Goal: Task Accomplishment & Management: Manage account settings

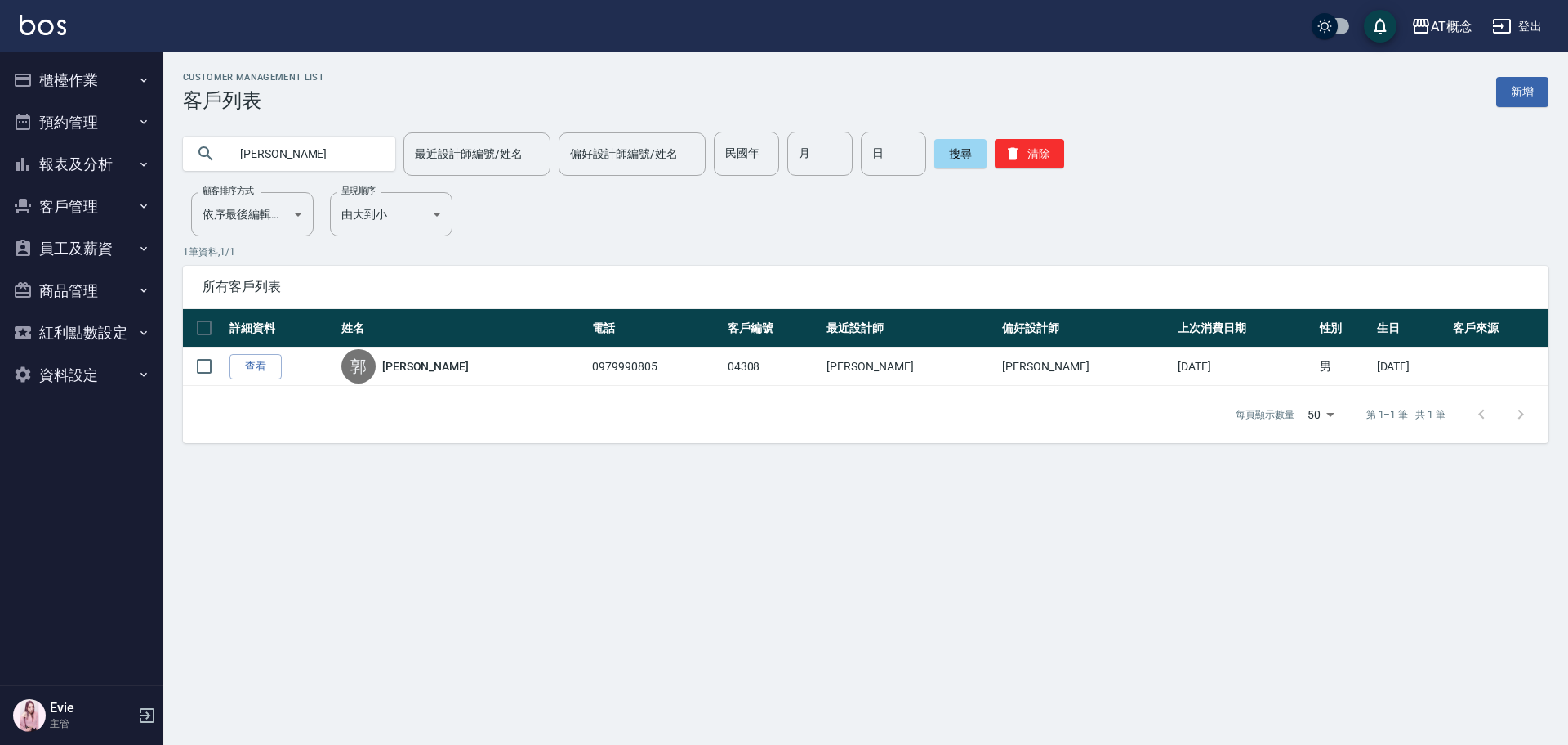
drag, startPoint x: 288, startPoint y: 156, endPoint x: 27, endPoint y: 184, distance: 262.5
click at [57, 173] on div "AT概念 登出 櫃檯作業 打帳單 帳單列表 現金收支登錄 高階收支登錄 材料自購登錄 每日結帳 排班表 現場電腦打卡 預約管理 預約管理 單日預約紀錄 單週預…" at bounding box center [784, 372] width 1568 height 745
type input "r"
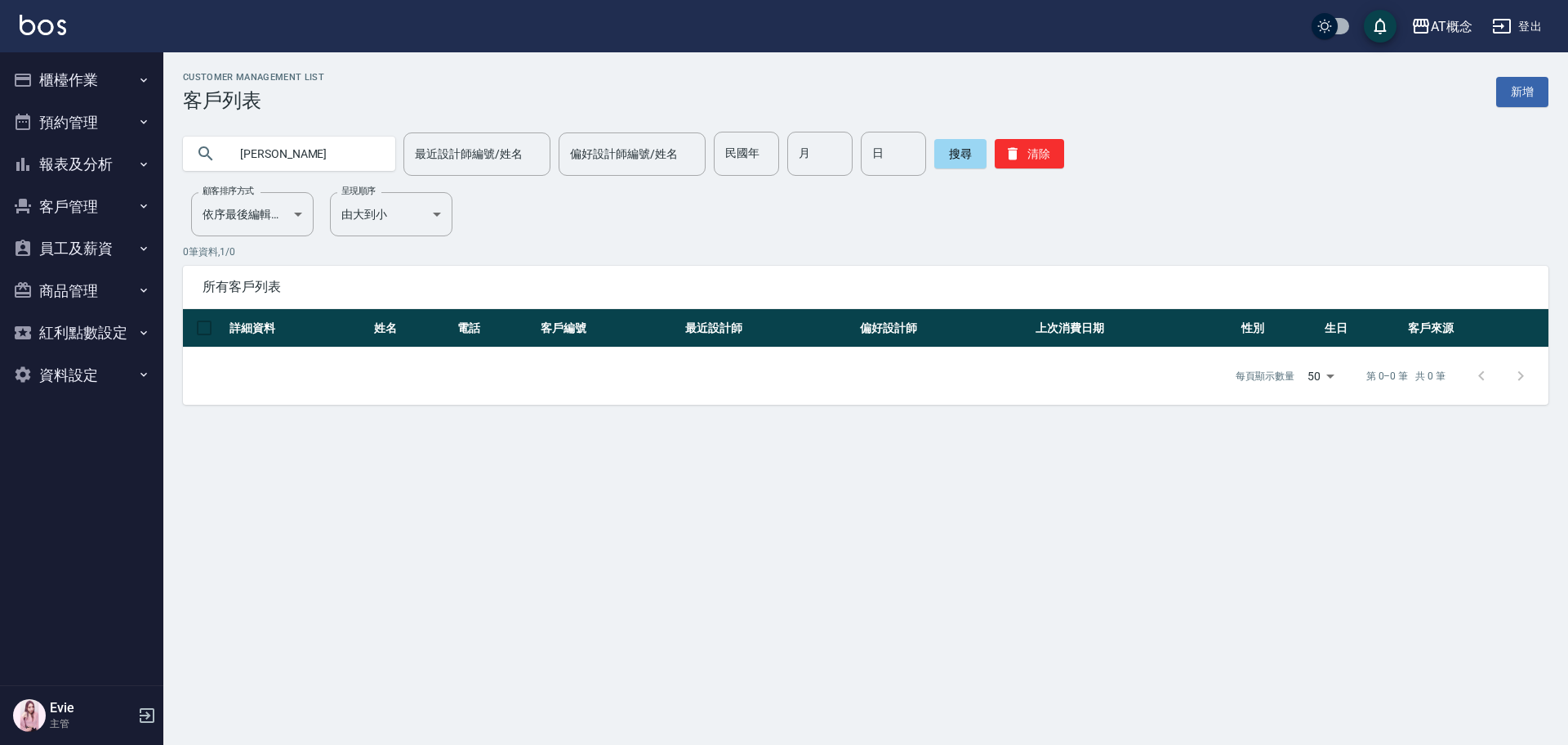
type input "蔡"
type input "85"
type input "9"
drag, startPoint x: 797, startPoint y: 149, endPoint x: 778, endPoint y: 234, distance: 87.1
click at [787, 162] on input "月" at bounding box center [819, 154] width 65 height 44
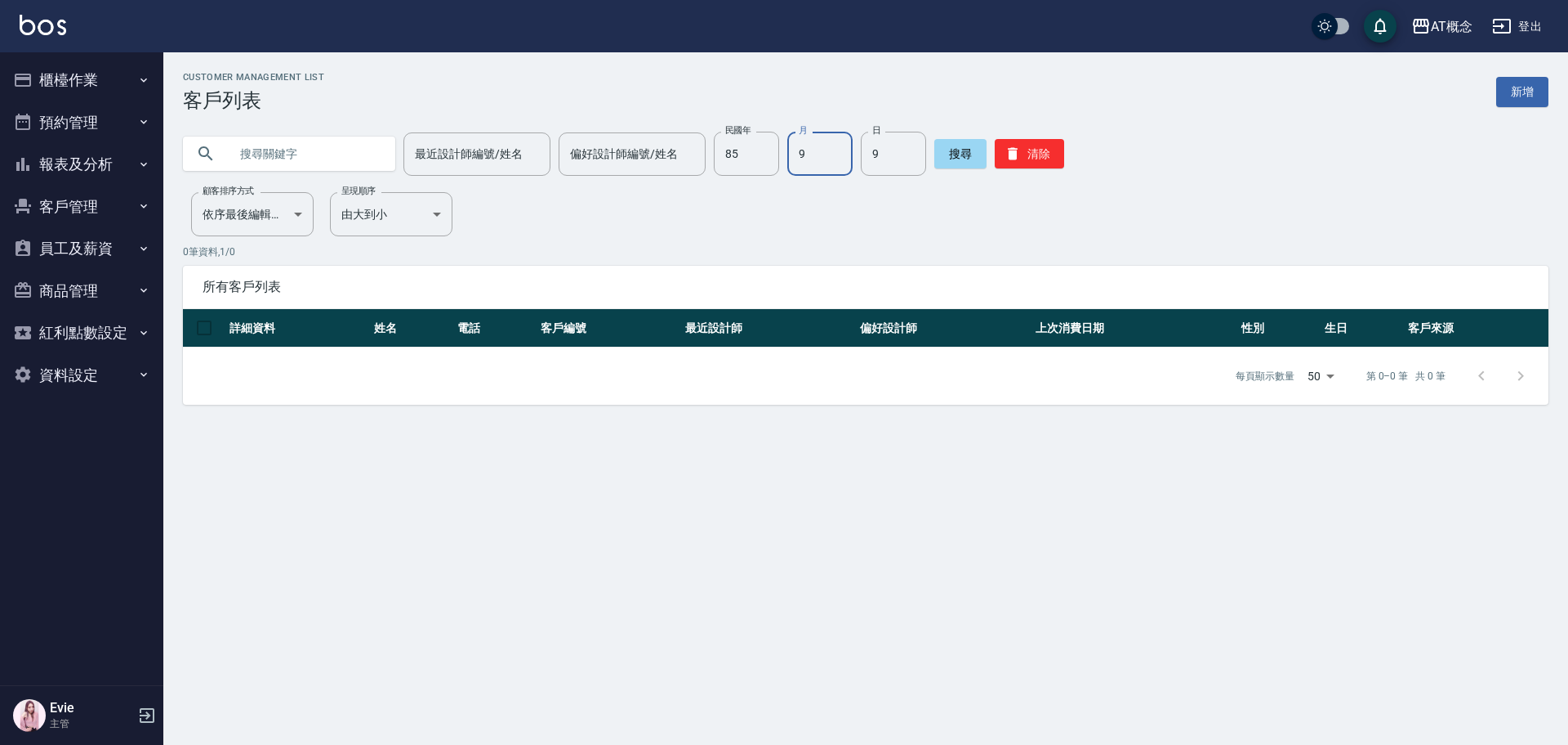
type input "9"
type input "2"
click at [1019, 149] on button "清除" at bounding box center [1029, 154] width 69 height 30
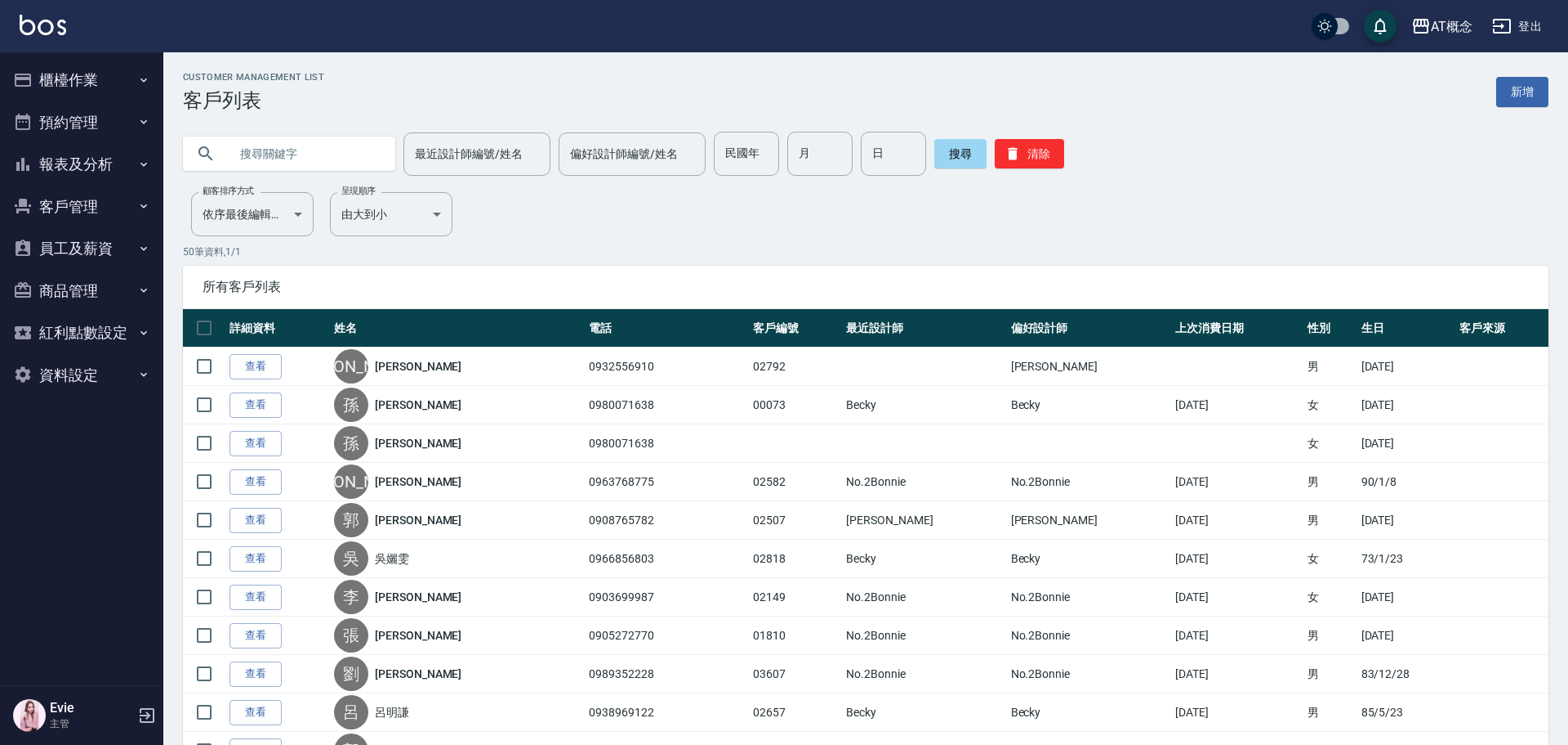
click at [247, 153] on input "text" at bounding box center [305, 154] width 154 height 44
type input "02814"
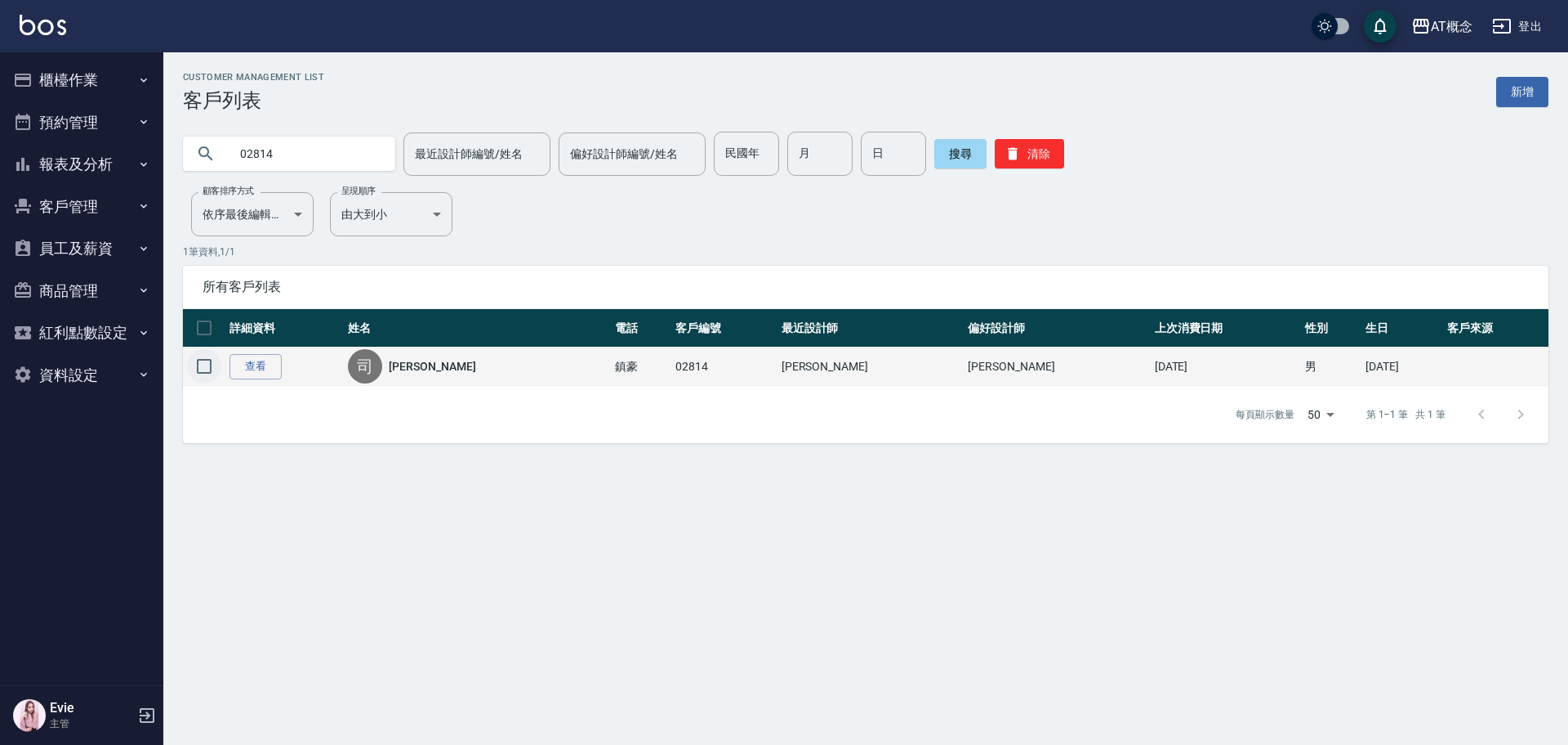
click at [201, 361] on input "checkbox" at bounding box center [204, 366] width 34 height 34
checkbox input "true"
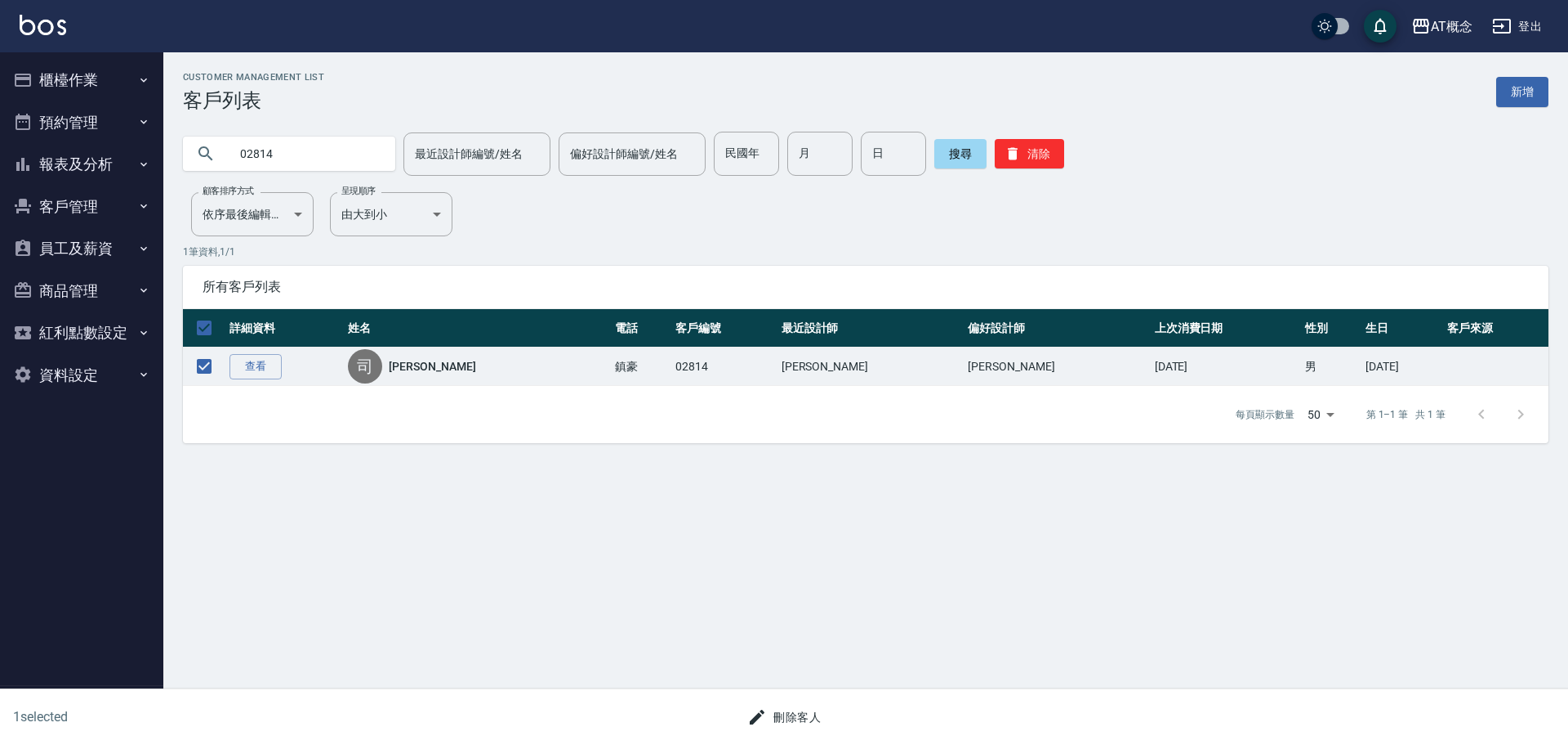
click at [792, 709] on button "刪除客人" at bounding box center [784, 716] width 87 height 31
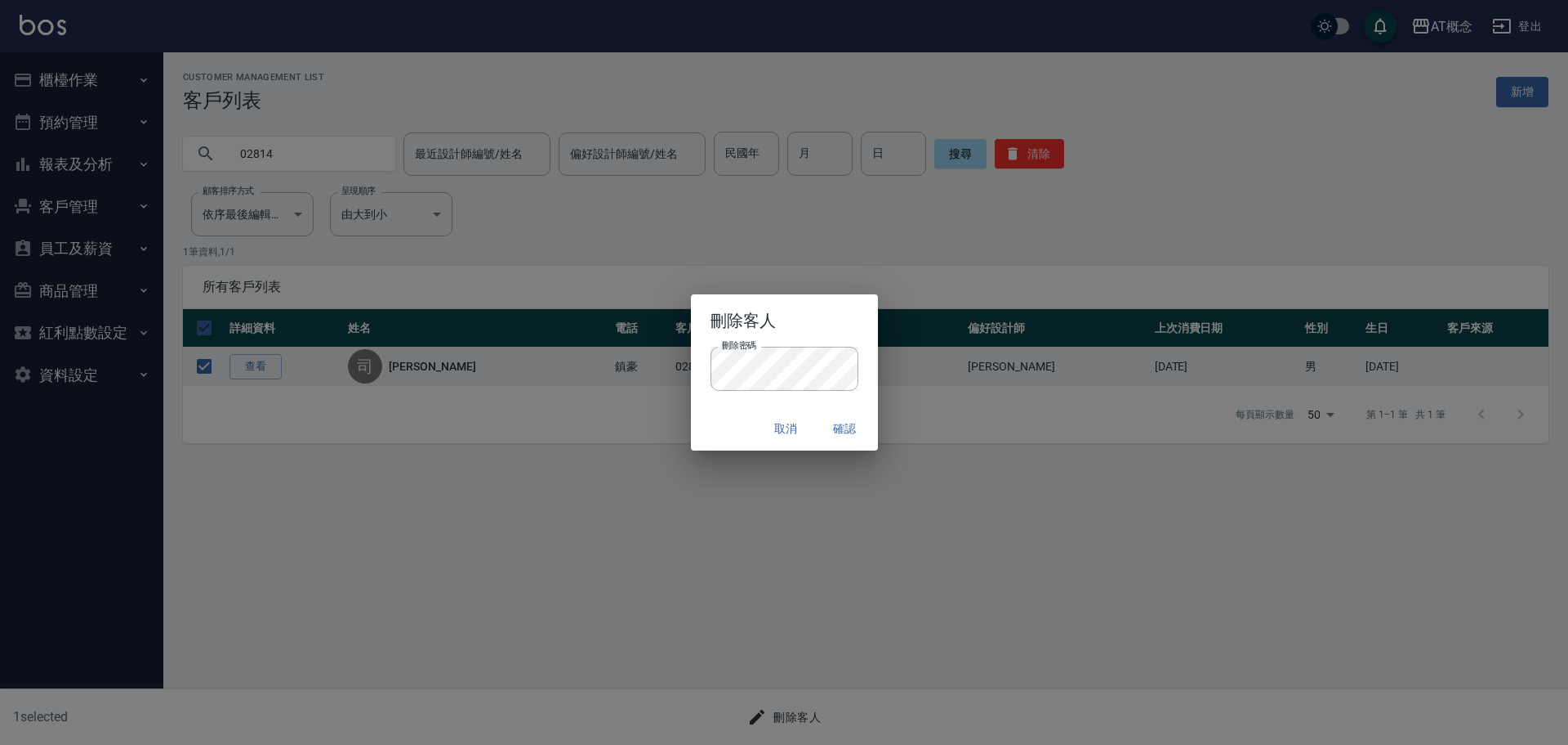
click at [745, 419] on div "取消 確認" at bounding box center [785, 429] width 187 height 43
click at [852, 427] on button "確認" at bounding box center [845, 429] width 52 height 31
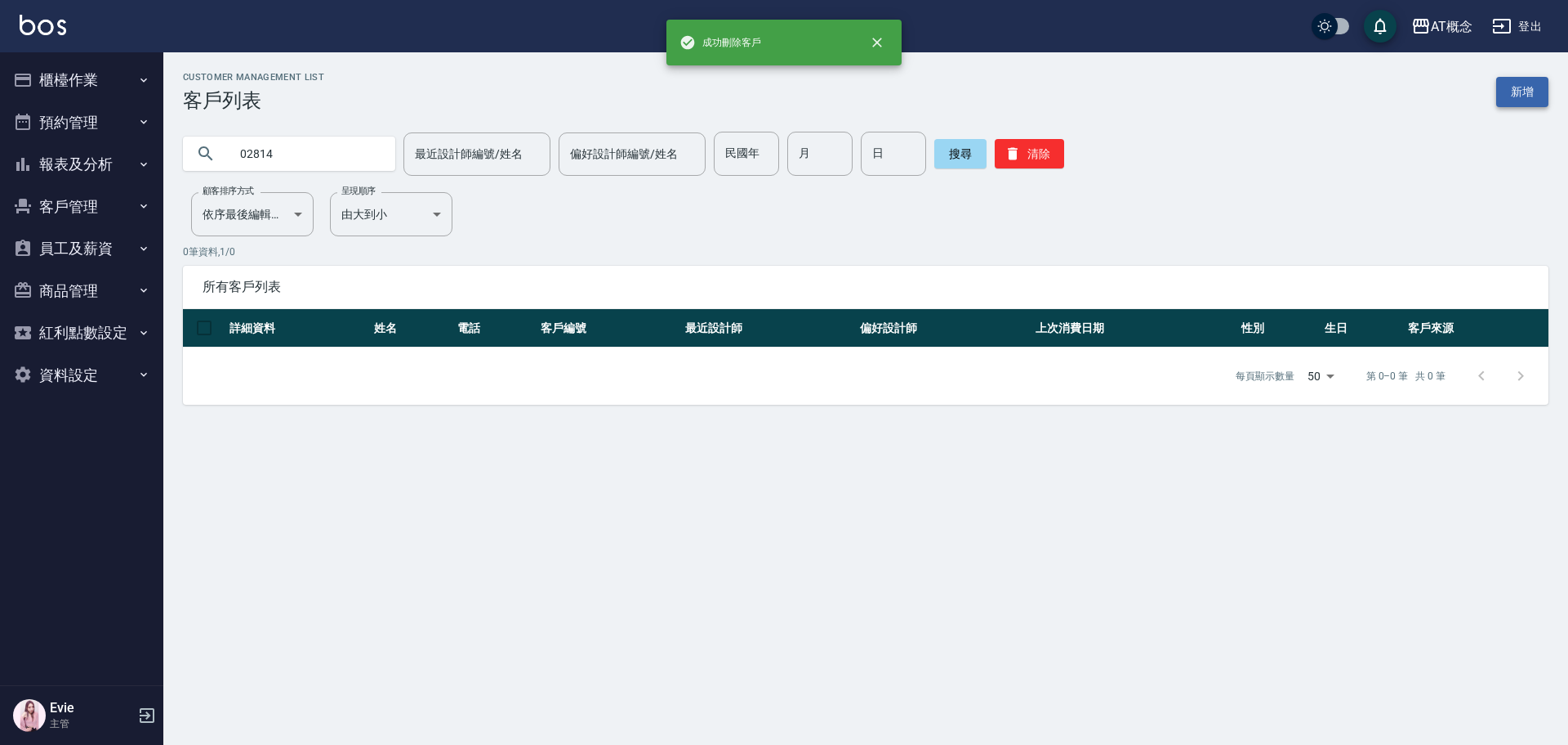
click at [1533, 94] on link "新增" at bounding box center [1522, 92] width 52 height 31
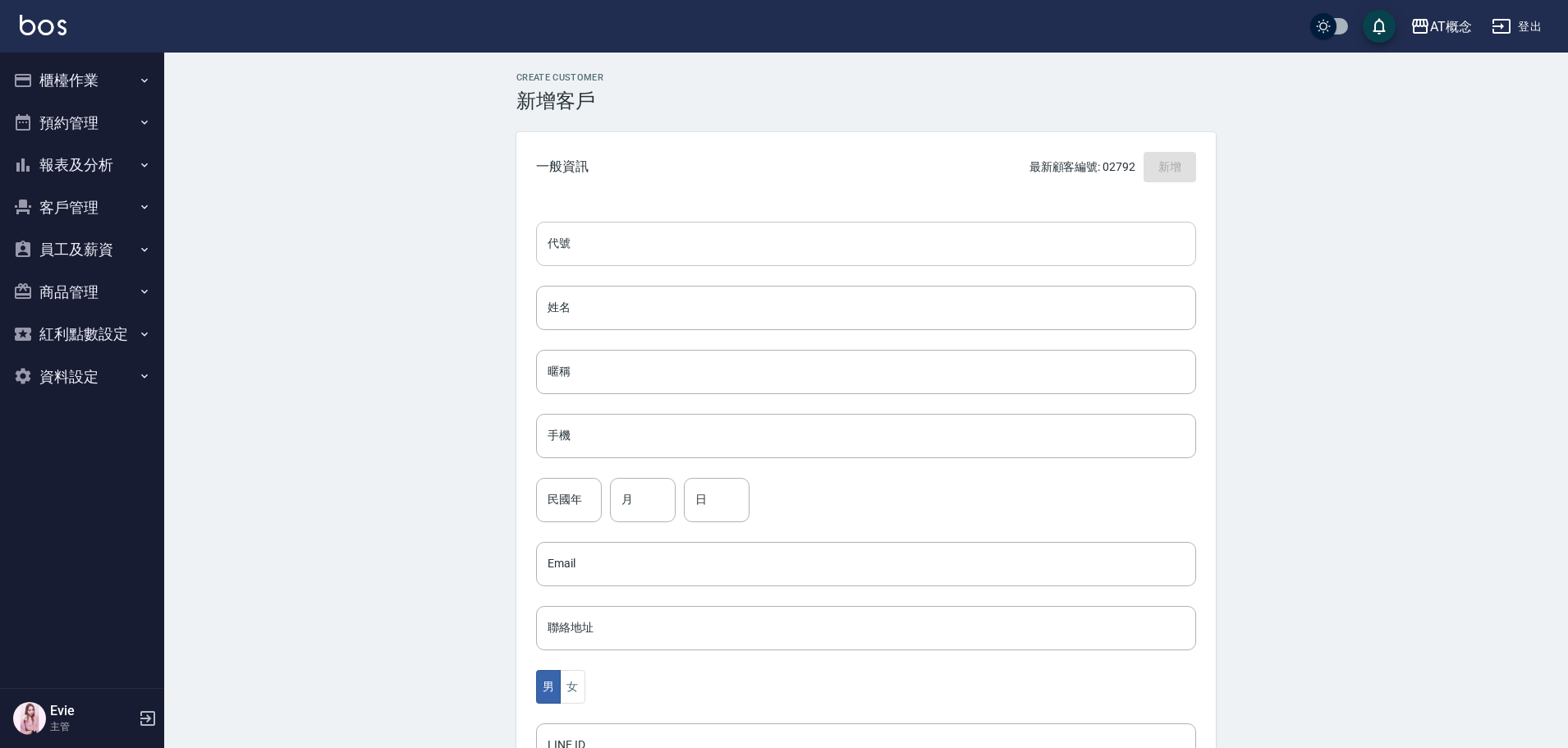
click at [900, 252] on input "代號" at bounding box center [866, 243] width 660 height 45
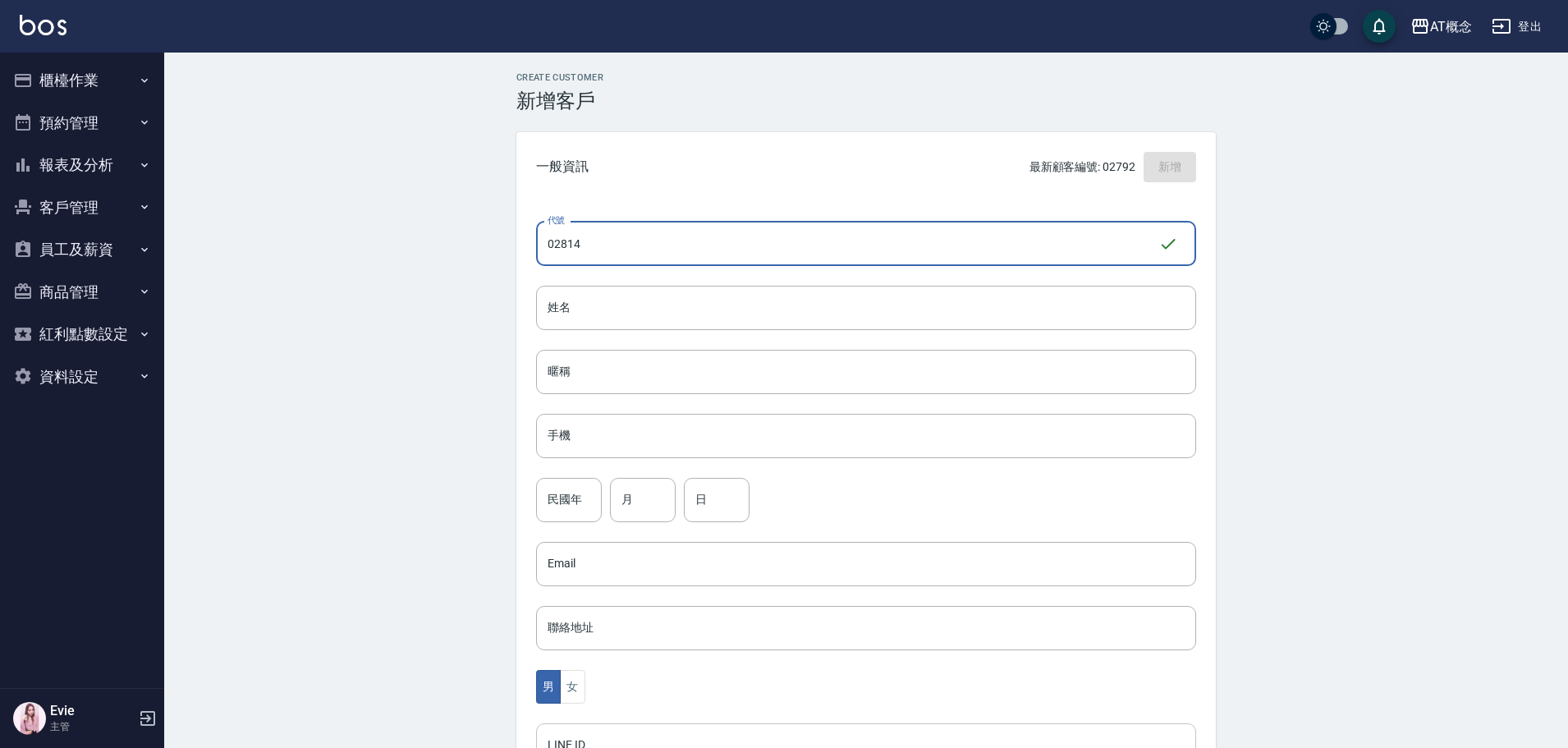
type input "02814"
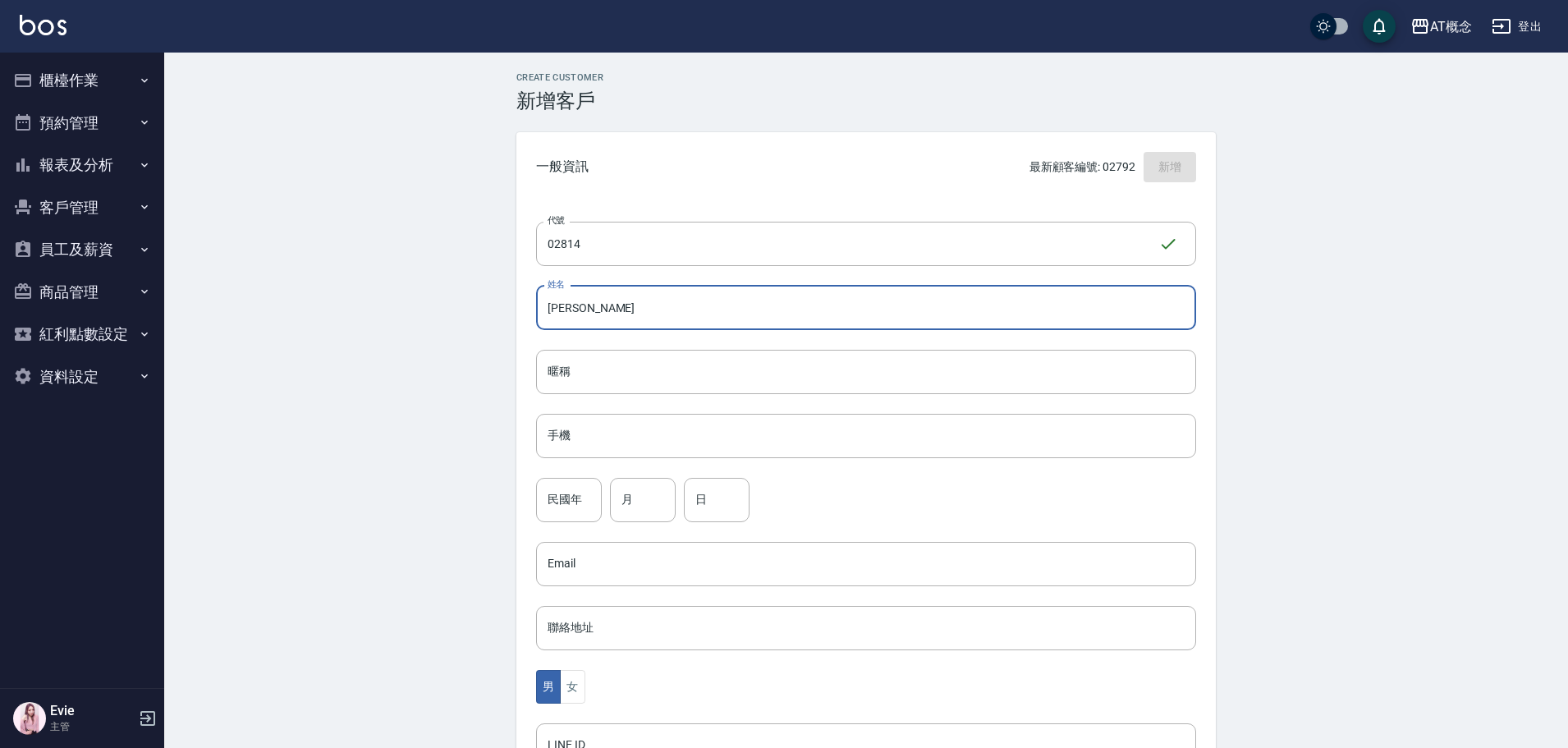
type input "[PERSON_NAME]"
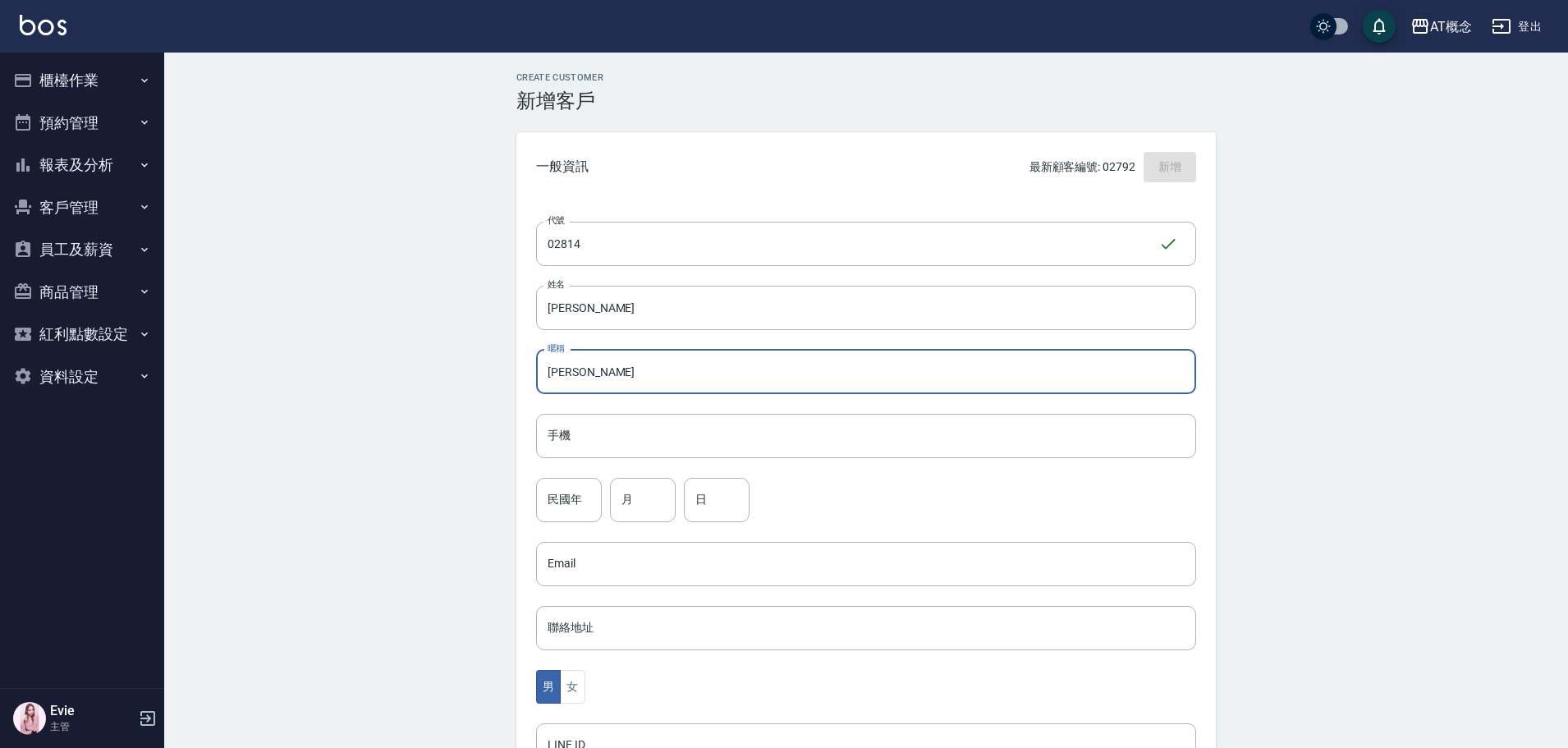
type input "[PERSON_NAME]"
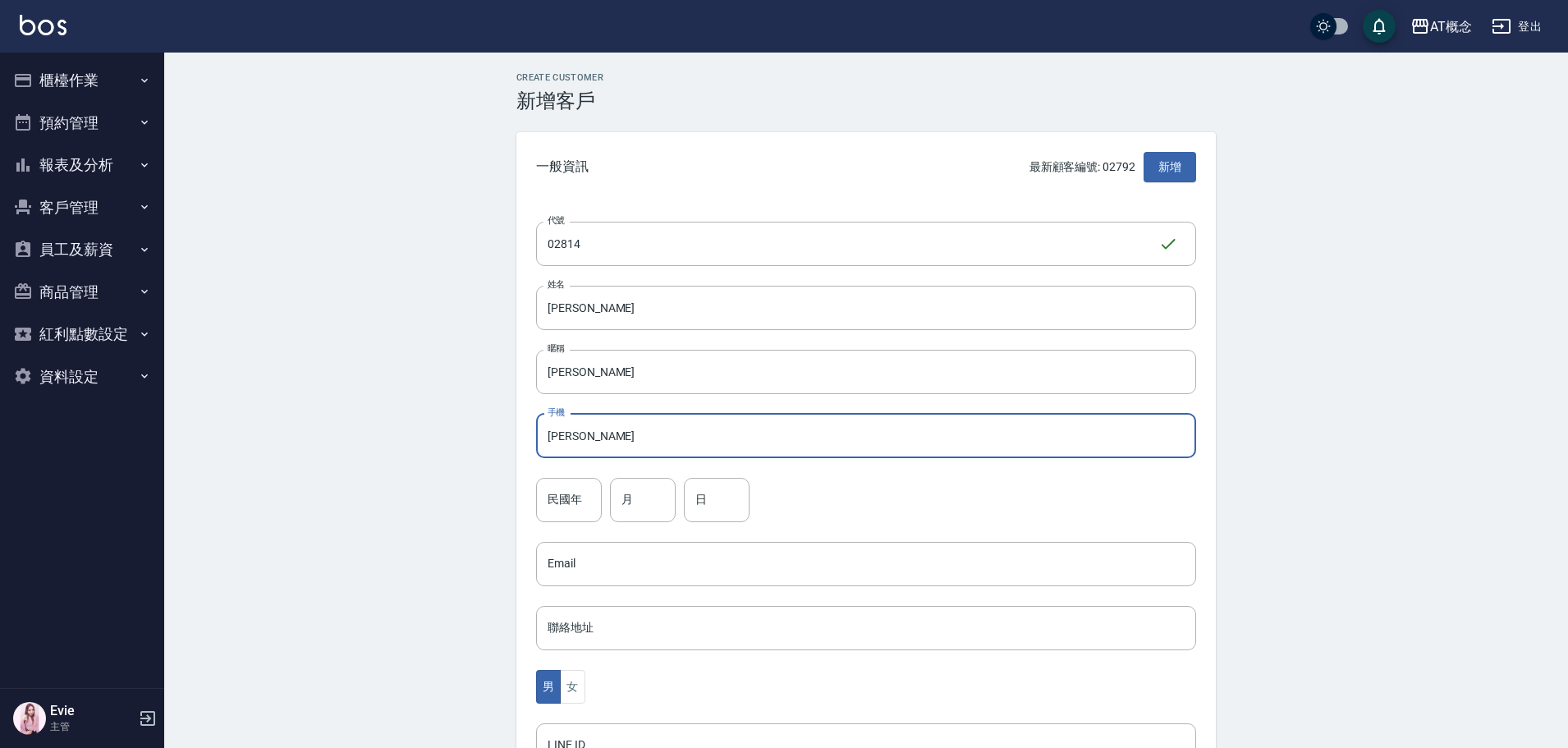
type input "[PERSON_NAME]"
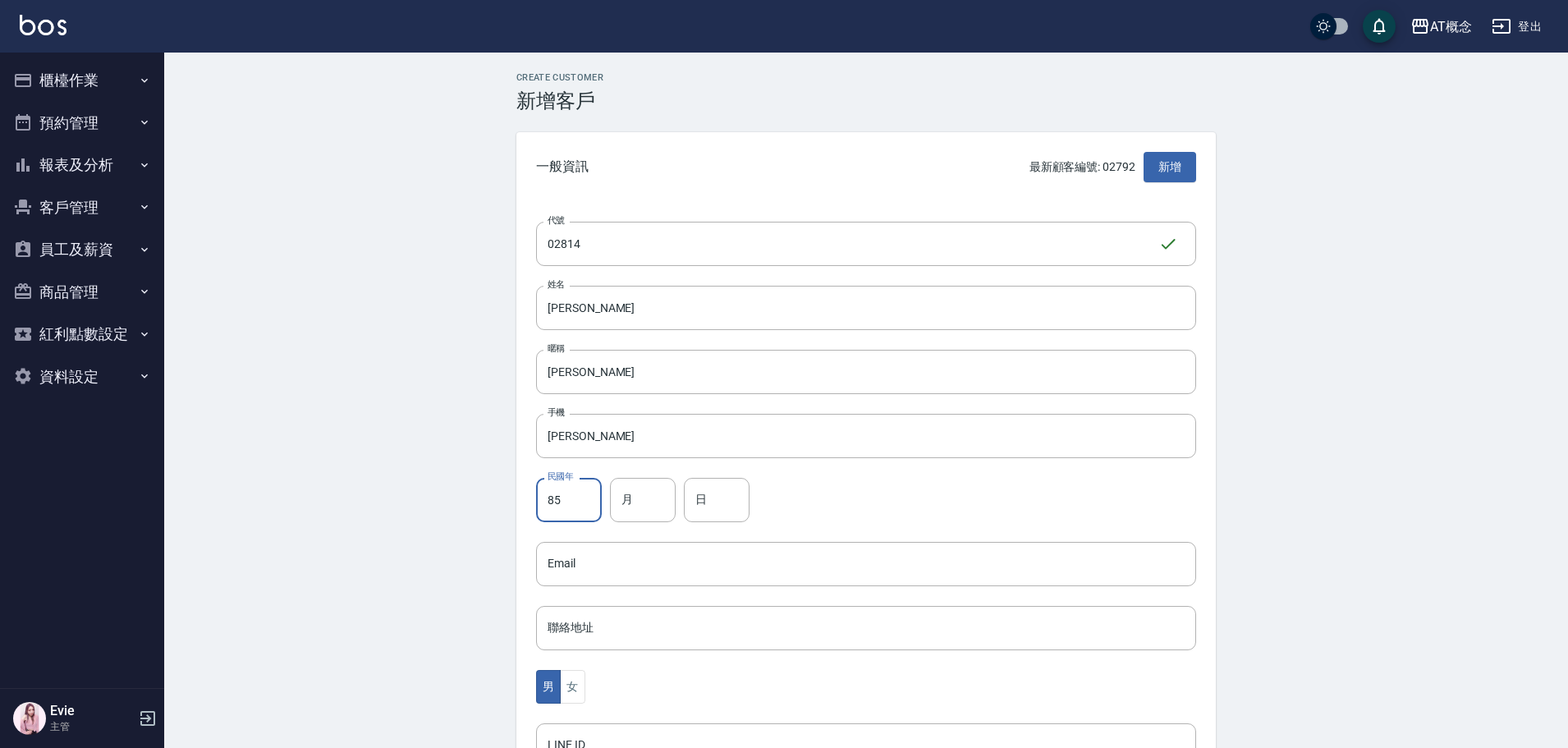
type input "85"
type input "9"
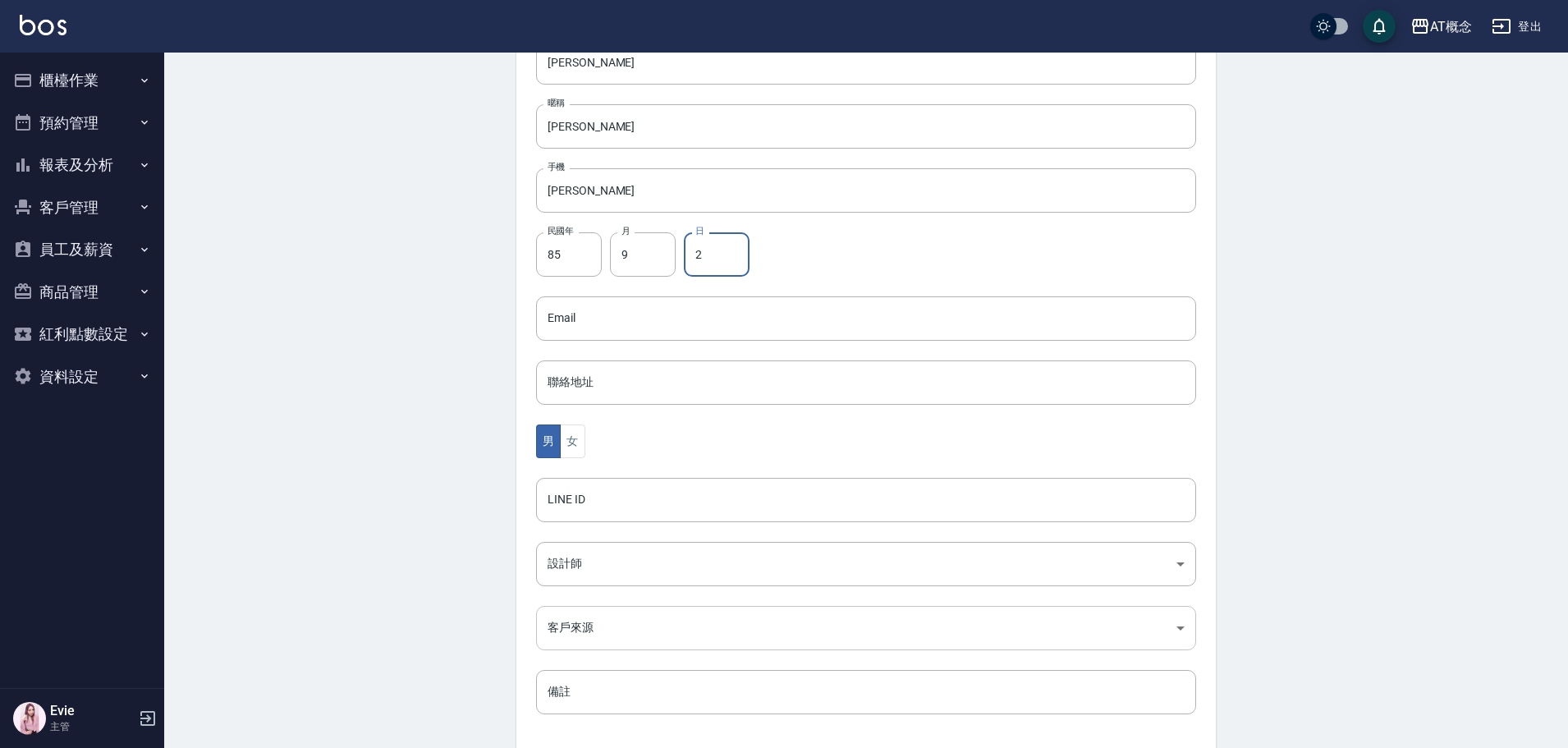
scroll to position [246, 0]
type input "2"
click at [590, 562] on body "AT概念 登出 櫃檯作業 打帳單 帳單列表 現金收支登錄 高階收支登錄 材料自購登錄 每日結帳 排班表 現場電腦打卡 預約管理 預約管理 單日預約紀錄 單週預…" at bounding box center [788, 288] width 1576 height 1069
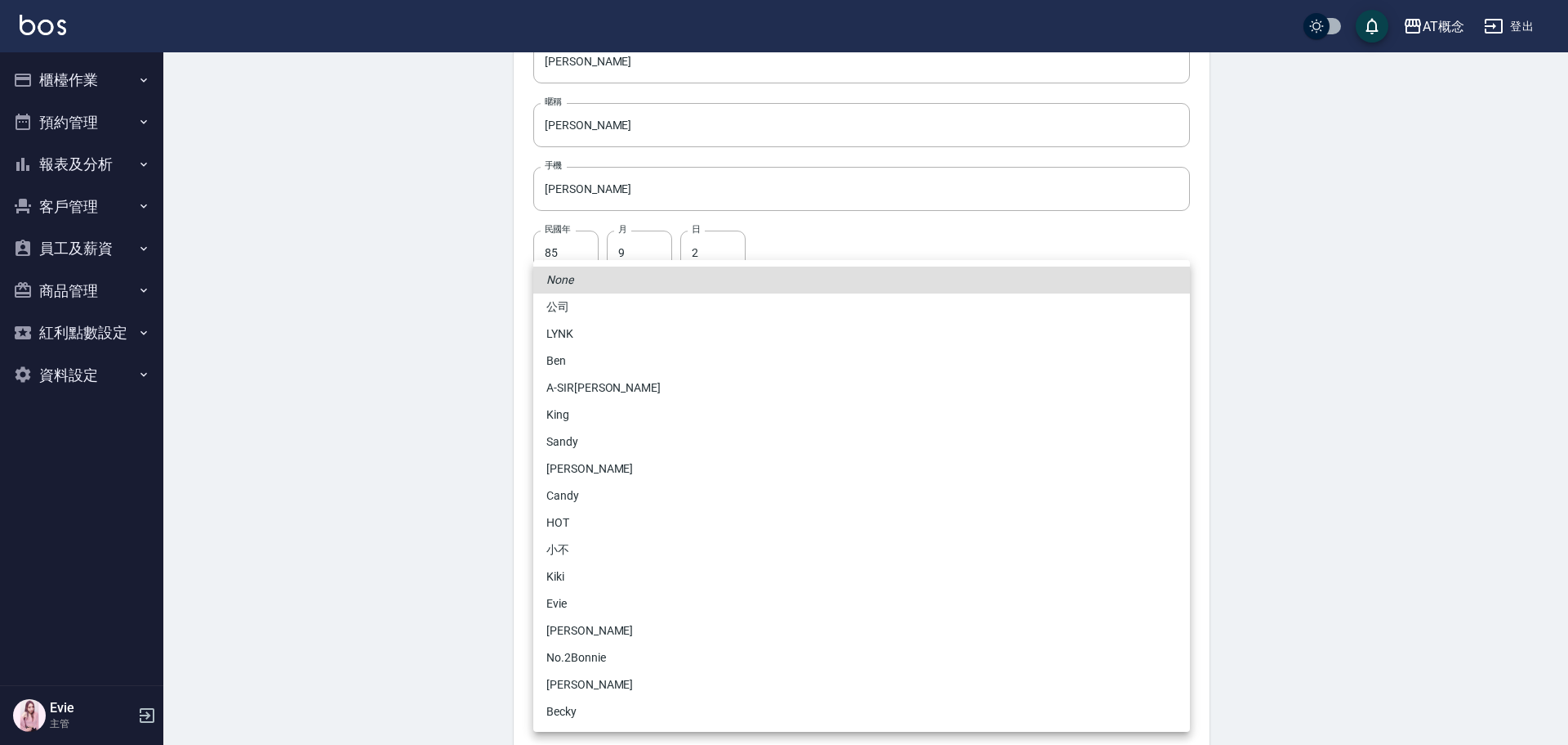
click at [574, 653] on li "No.2Bonnie" at bounding box center [862, 657] width 657 height 27
type input "20abcae0-810e-448a-b26a-bcbab897de4d"
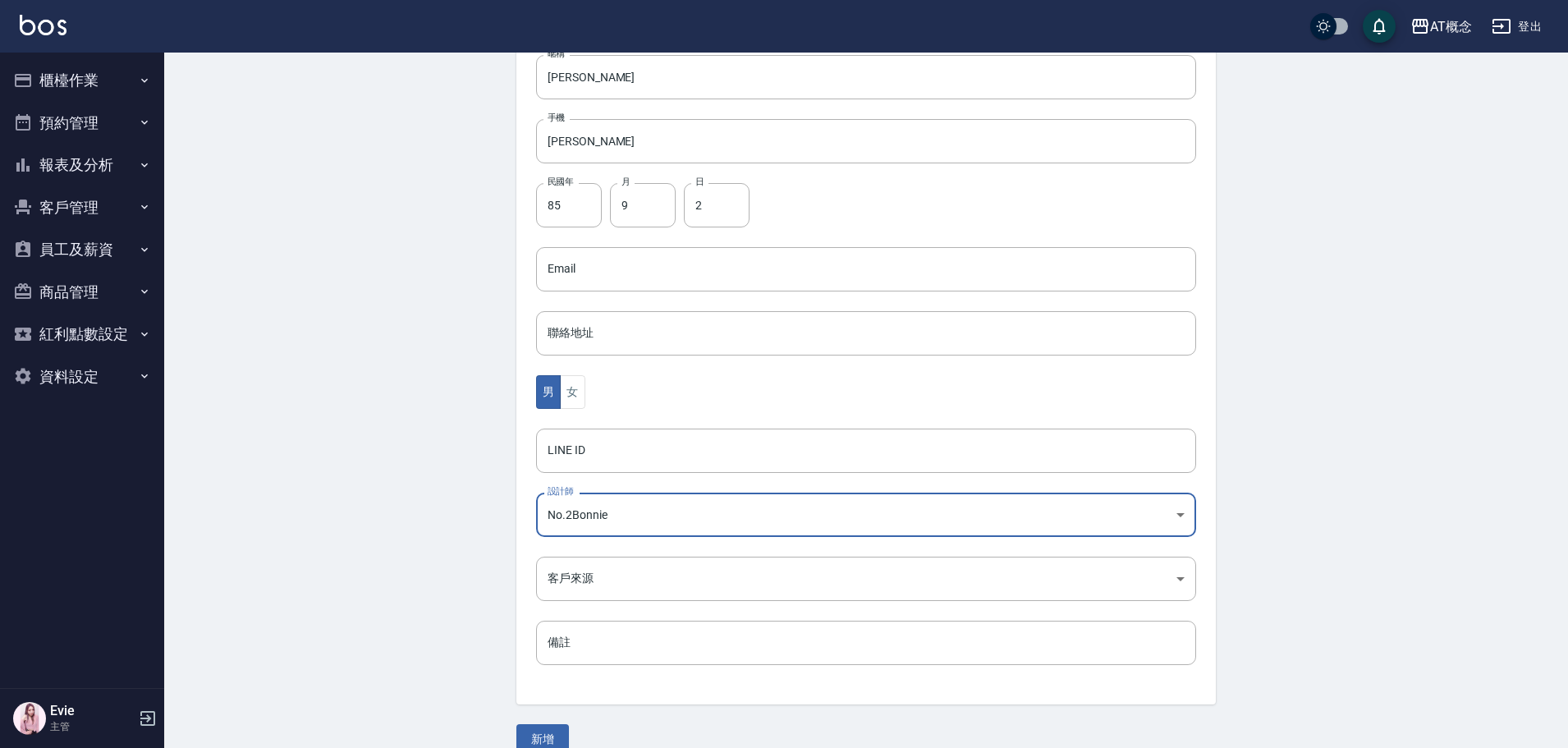
scroll to position [321, 0]
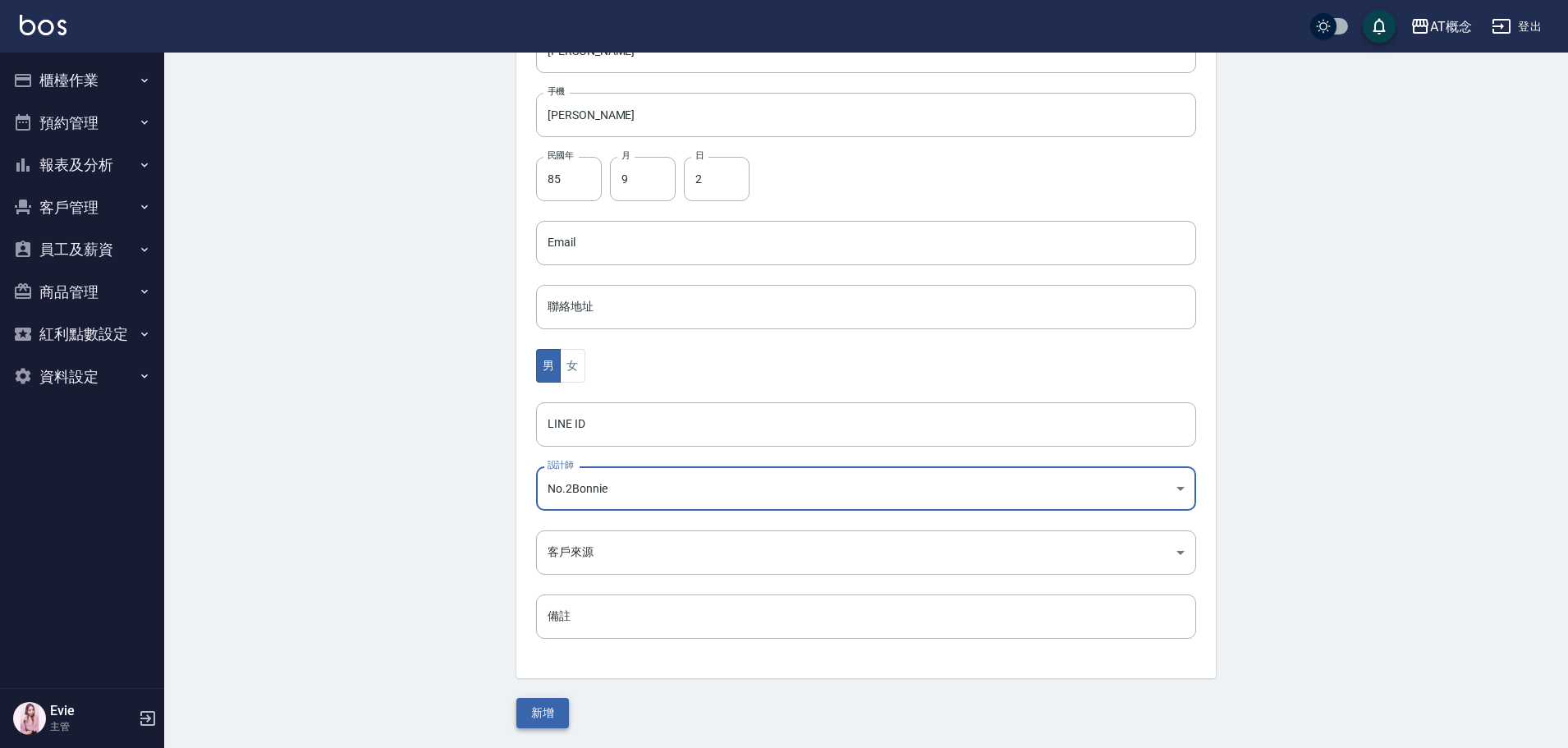
click at [537, 714] on button "新增" at bounding box center [542, 712] width 52 height 31
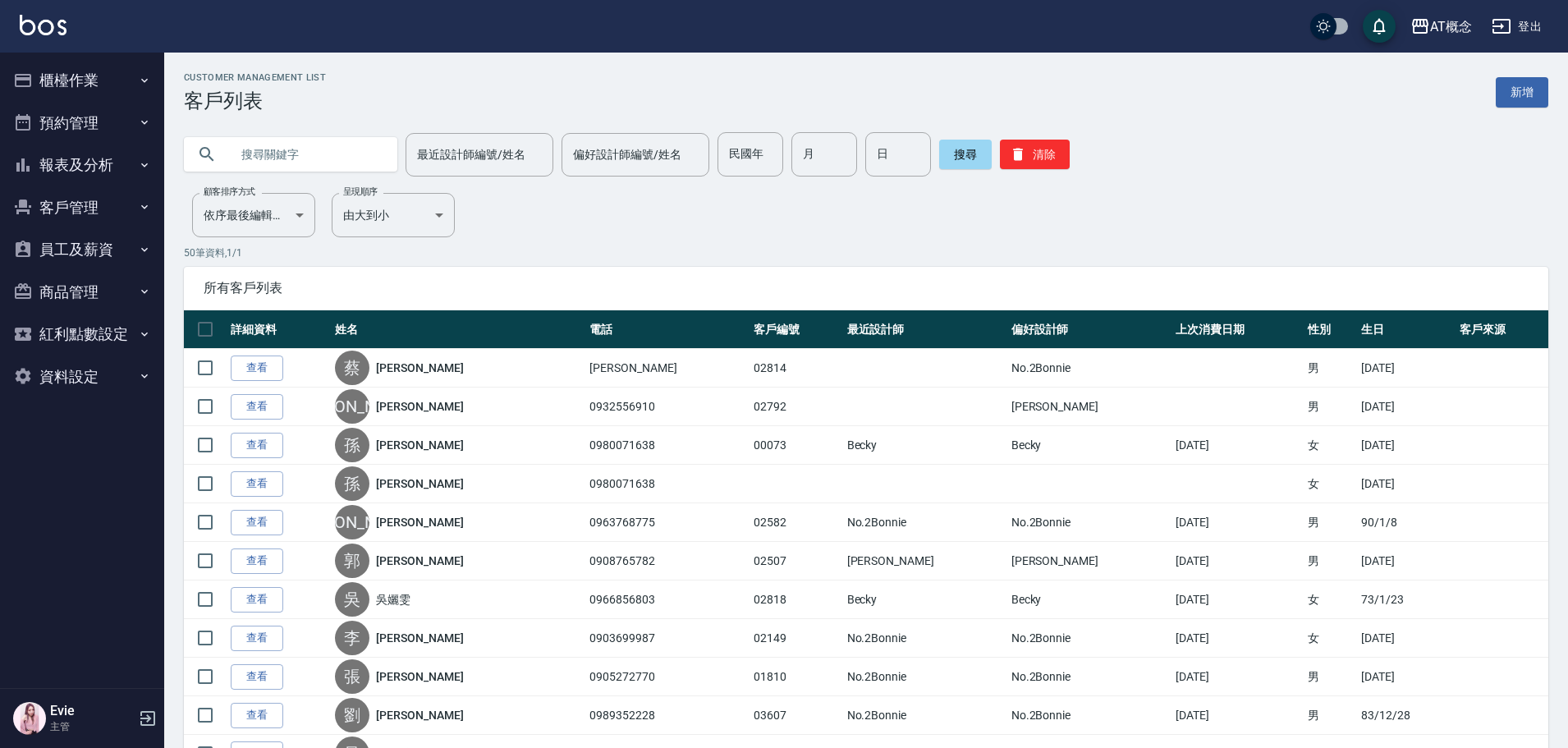
click at [38, 78] on button "櫃檯作業" at bounding box center [82, 80] width 151 height 43
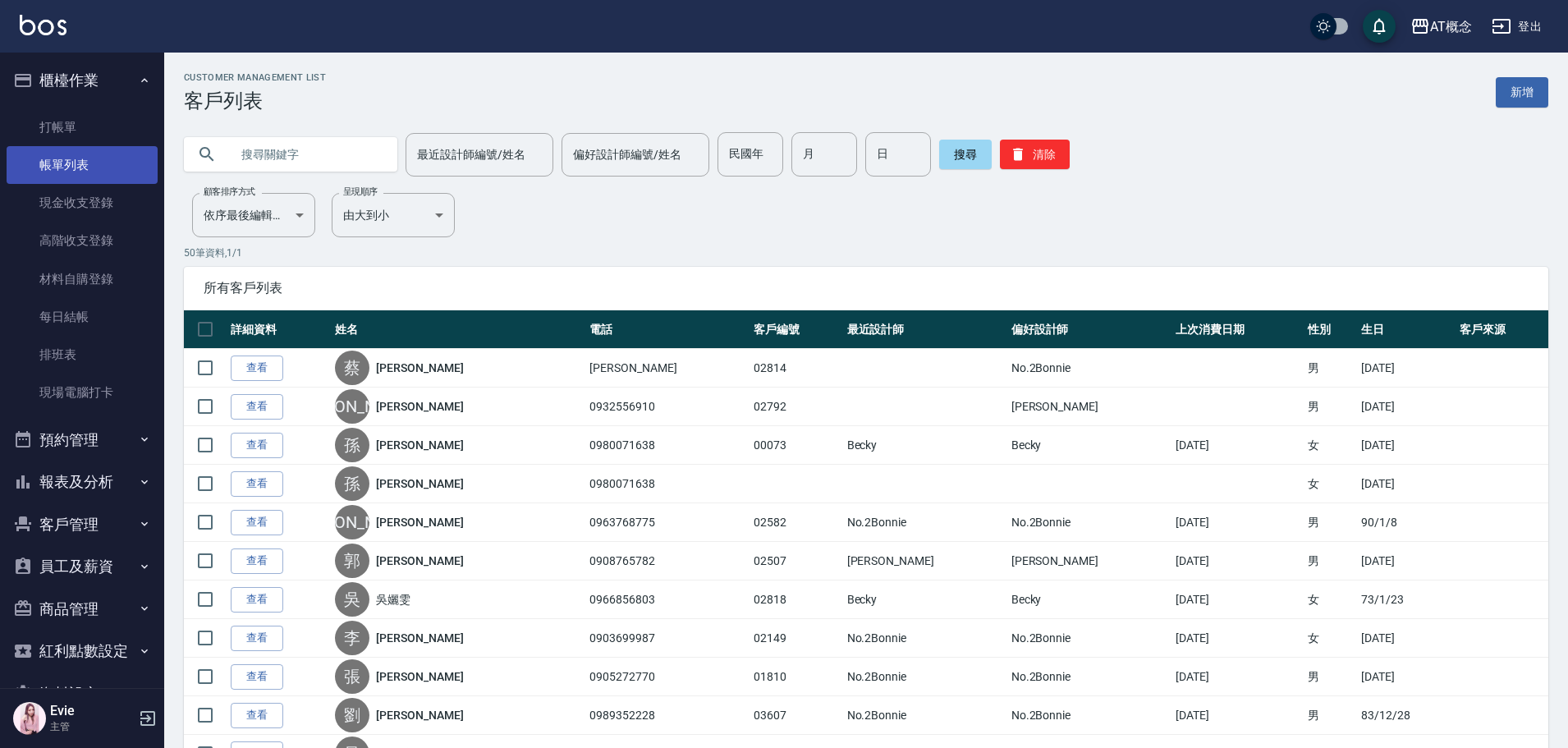
click at [86, 163] on link "帳單列表" at bounding box center [82, 165] width 151 height 38
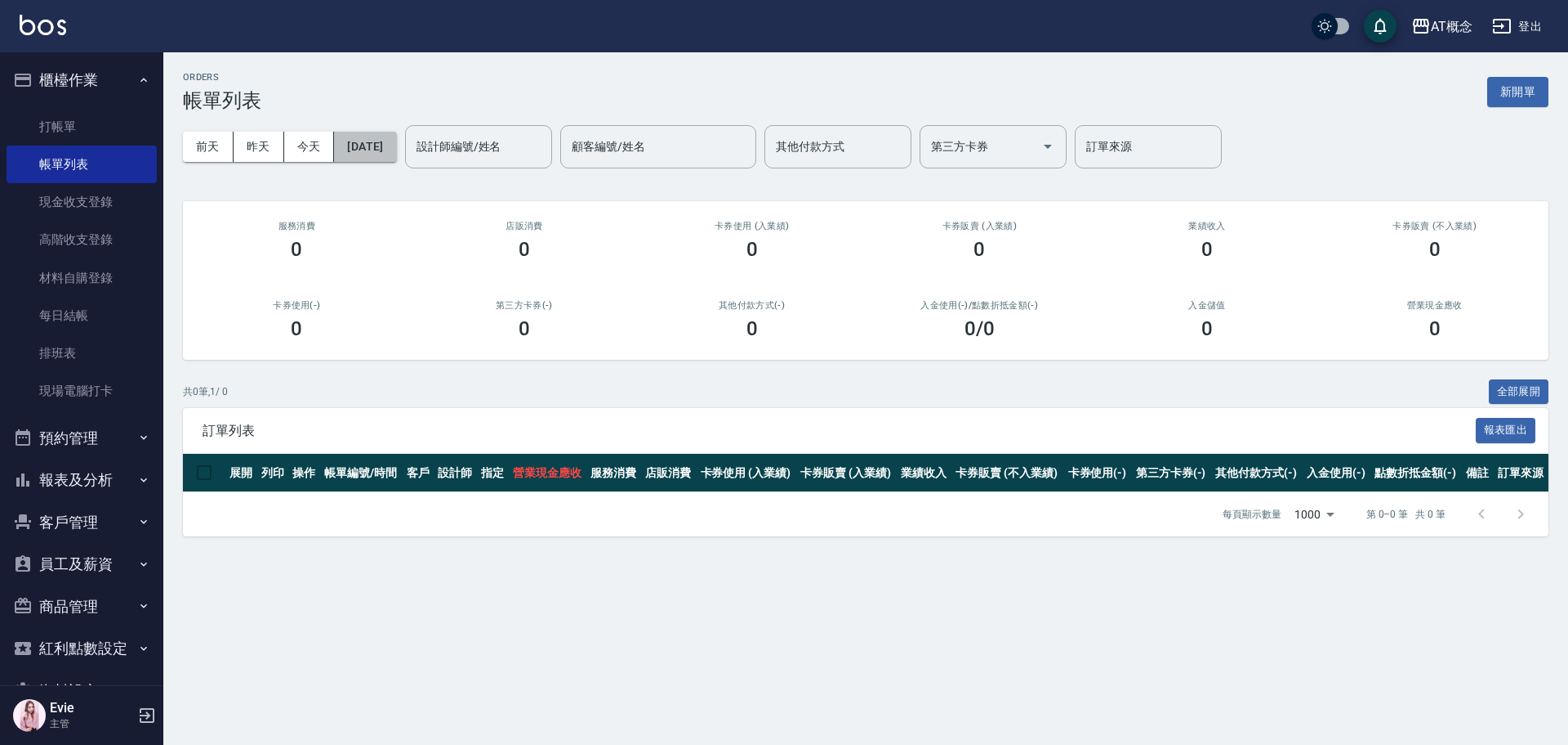
click at [396, 144] on button "[DATE]" at bounding box center [364, 147] width 62 height 31
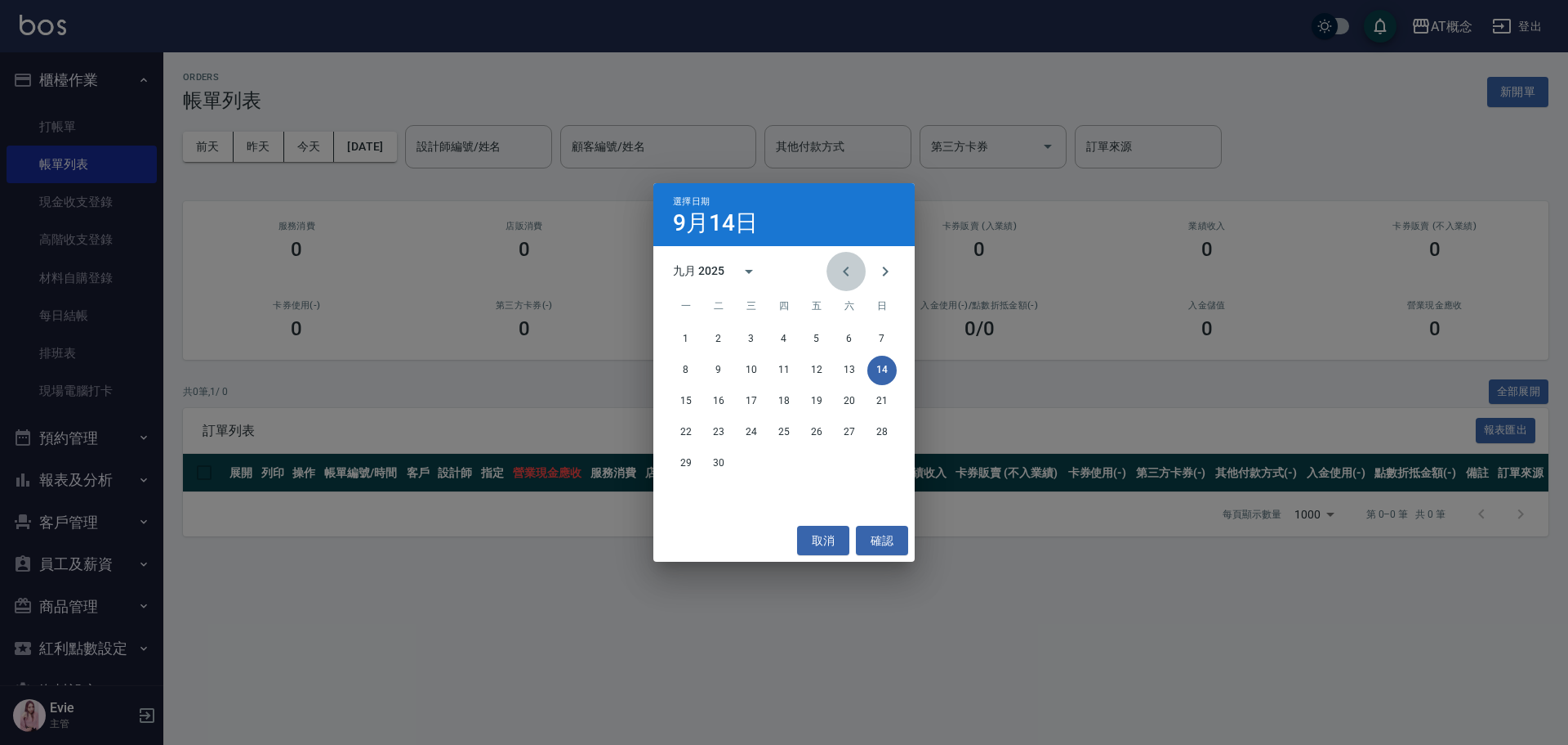
click at [849, 271] on icon "Previous month" at bounding box center [846, 271] width 20 height 20
click at [848, 270] on icon "Previous month" at bounding box center [846, 271] width 20 height 20
click at [884, 333] on button "1" at bounding box center [882, 339] width 30 height 30
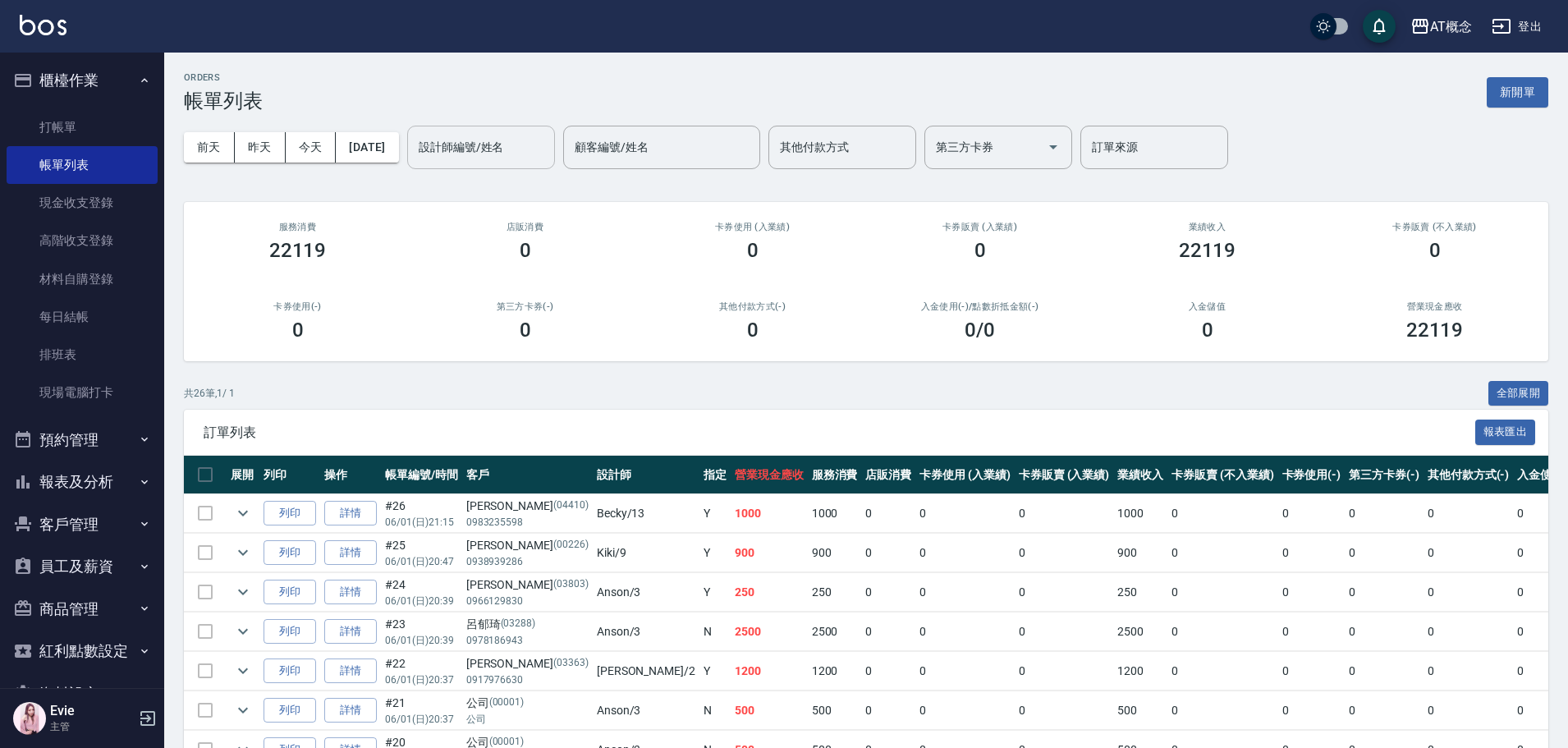
click at [540, 138] on input "設計師編號/姓名" at bounding box center [481, 146] width 133 height 29
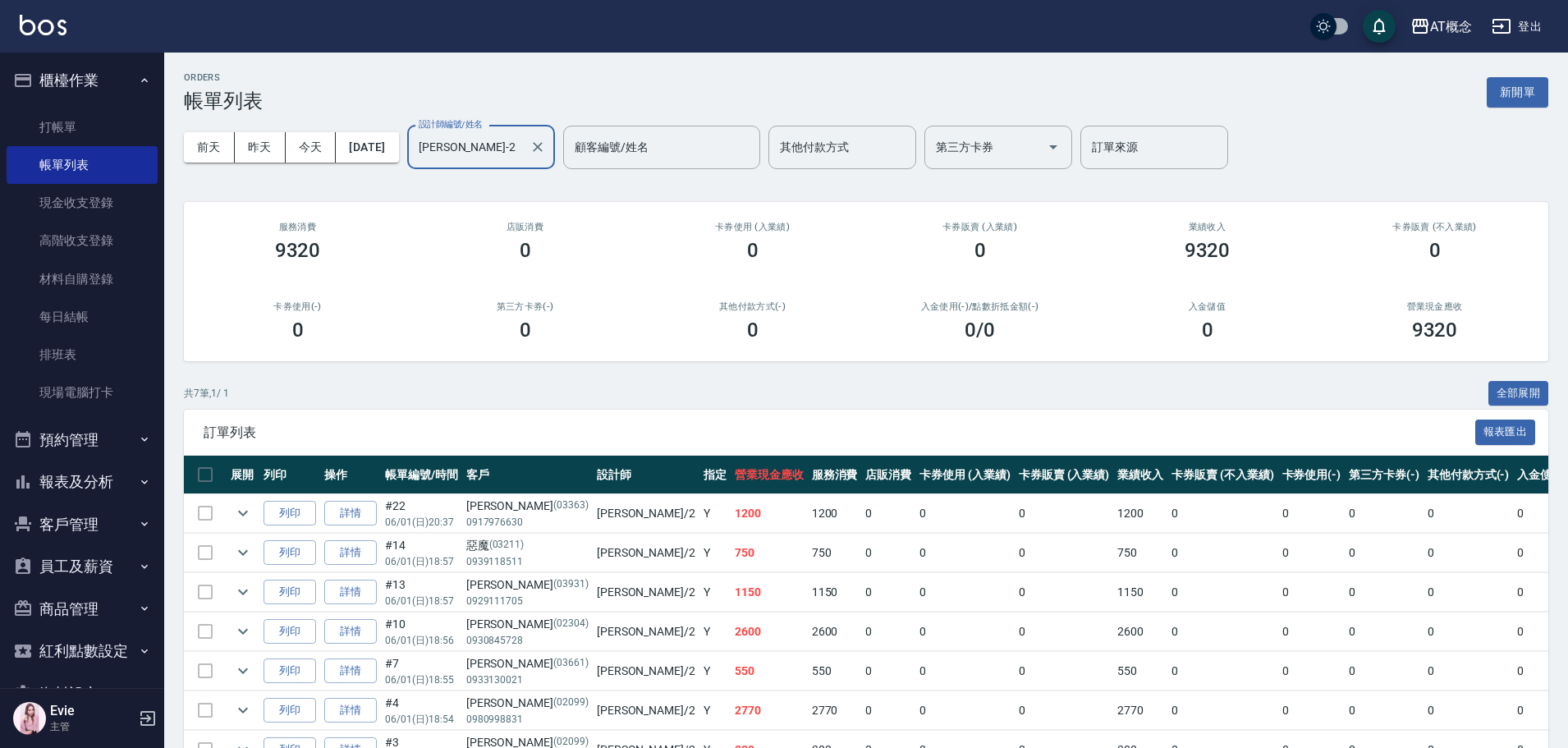
scroll to position [82, 0]
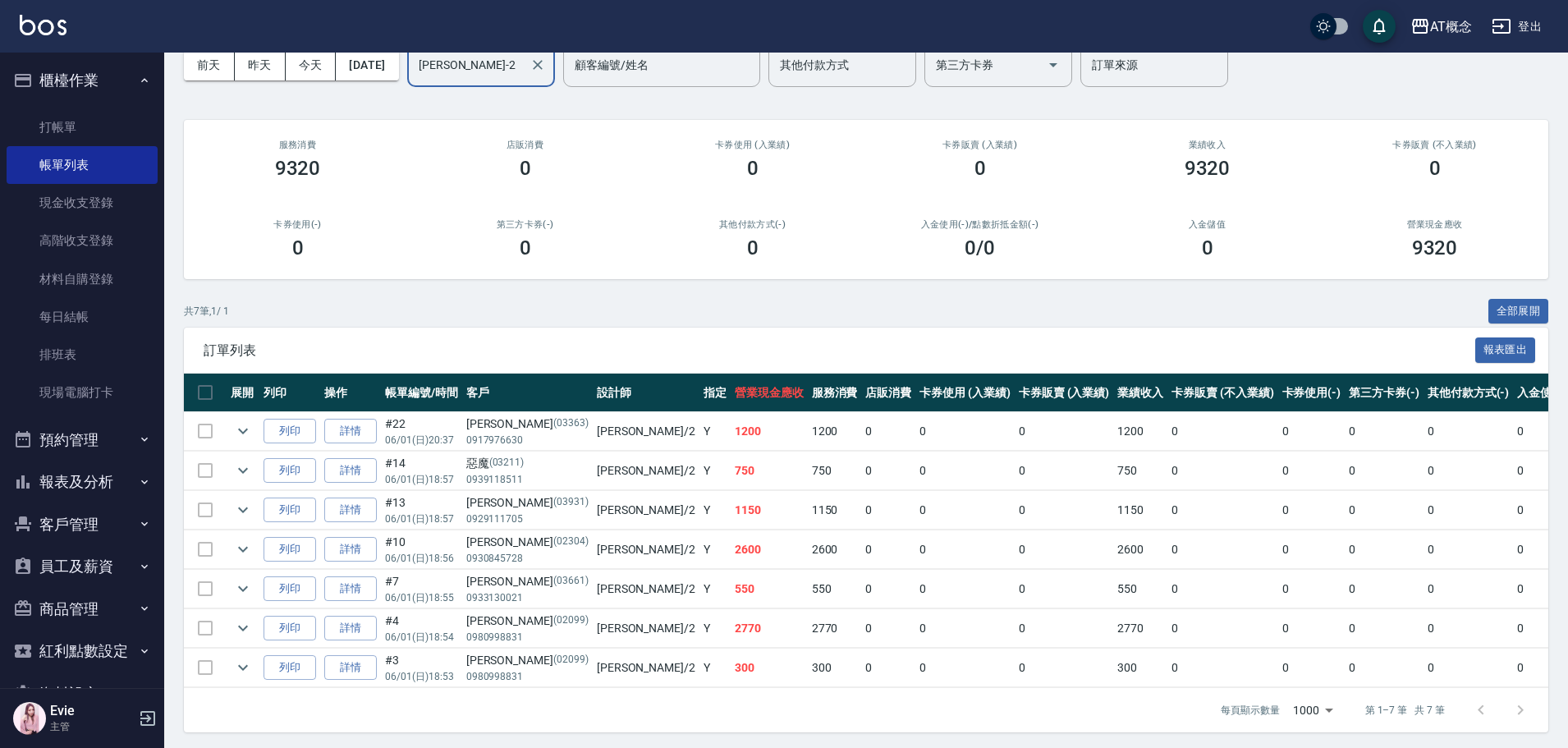
type input "[PERSON_NAME]-2"
click at [69, 524] on button "客戶管理" at bounding box center [82, 523] width 151 height 43
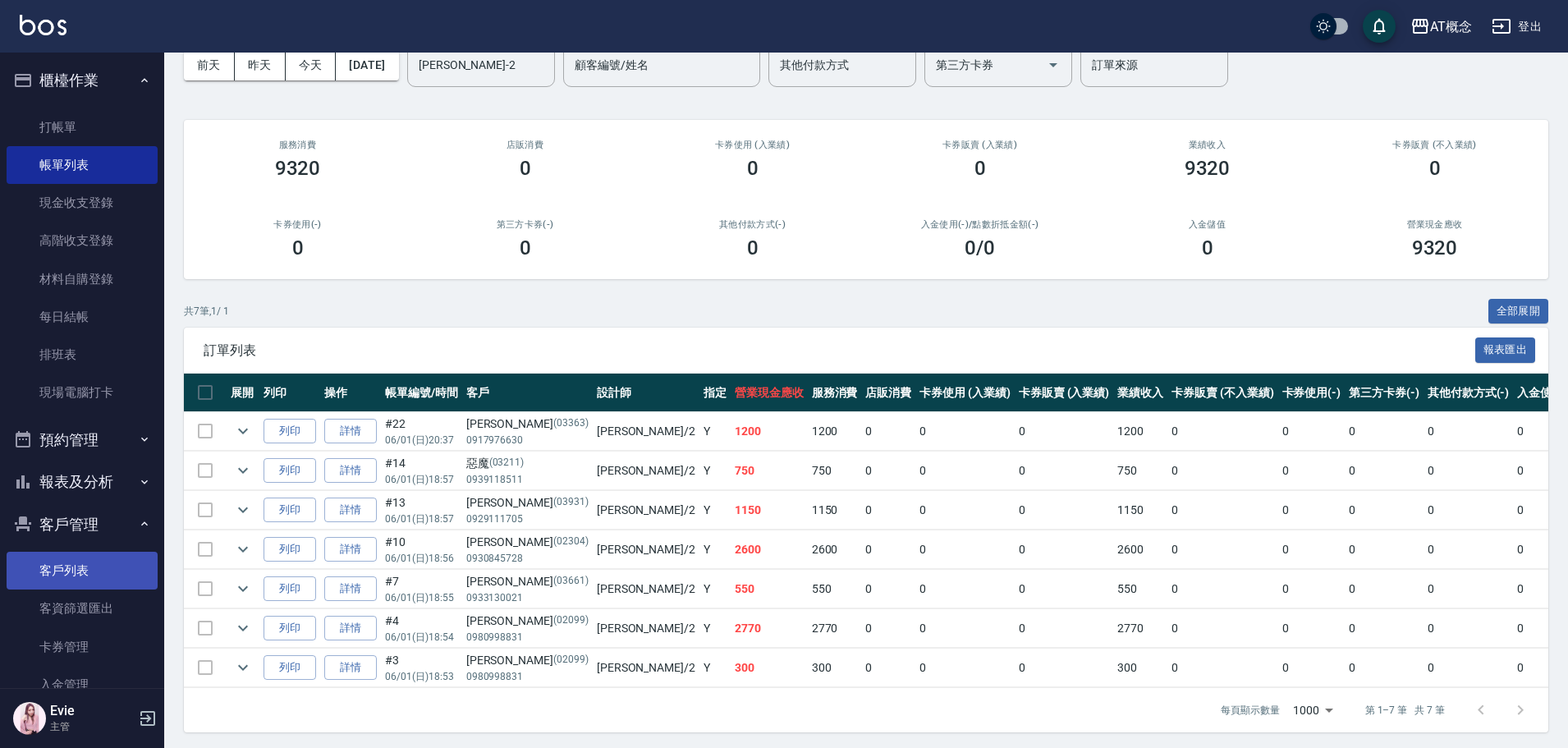
click at [72, 569] on link "客戶列表" at bounding box center [82, 570] width 151 height 38
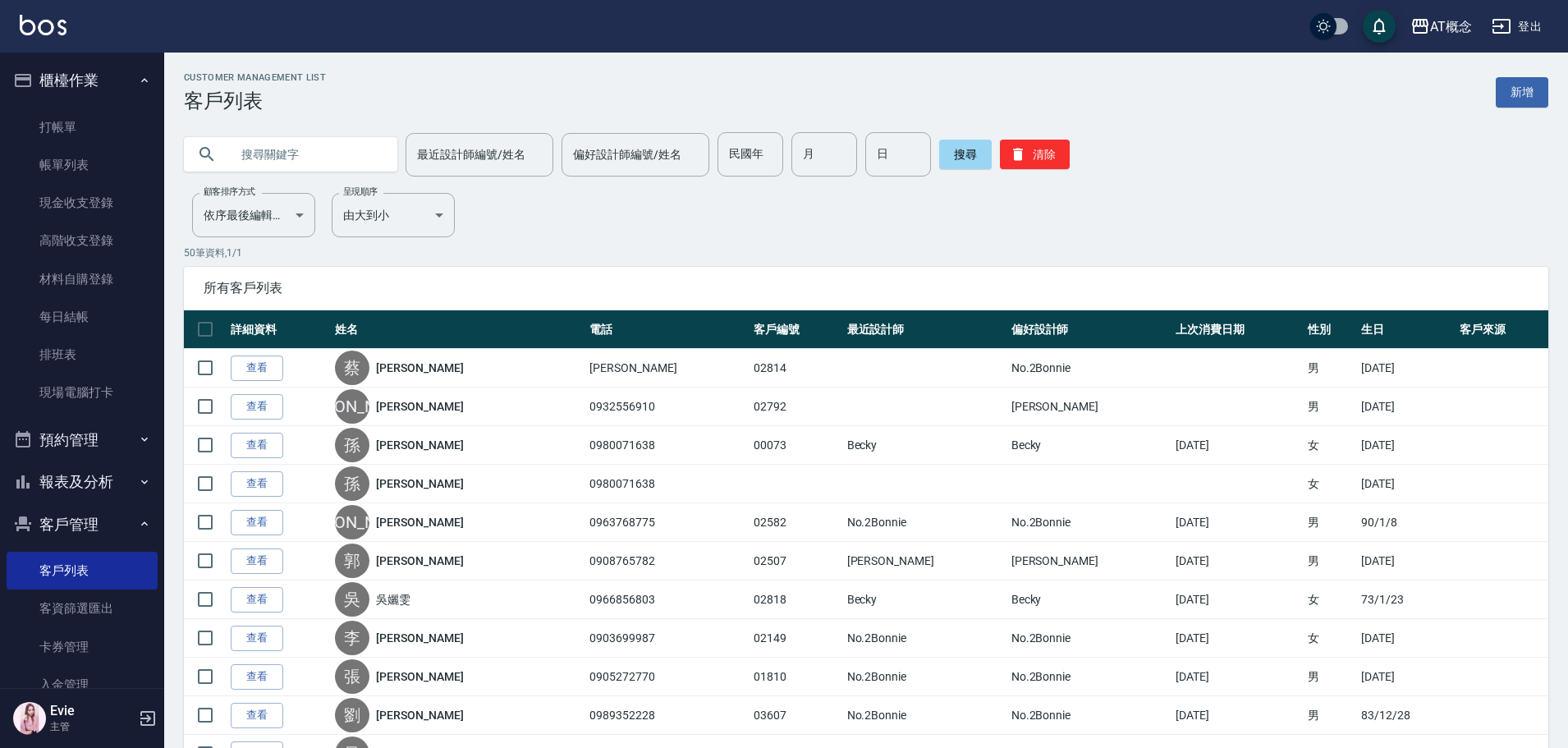
click at [334, 157] on input "text" at bounding box center [307, 154] width 154 height 45
type input "03661"
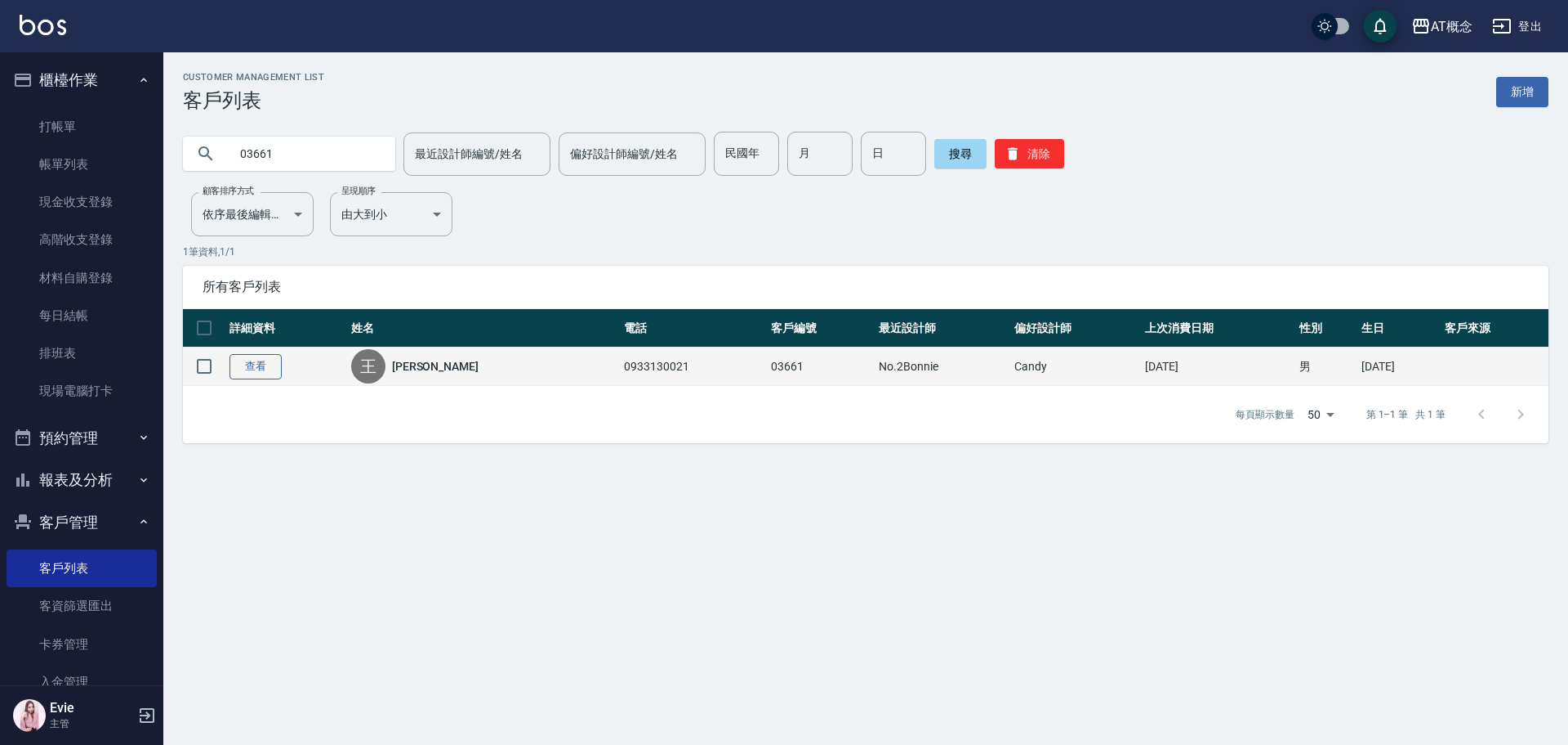
click at [264, 372] on link "查看" at bounding box center [255, 367] width 52 height 26
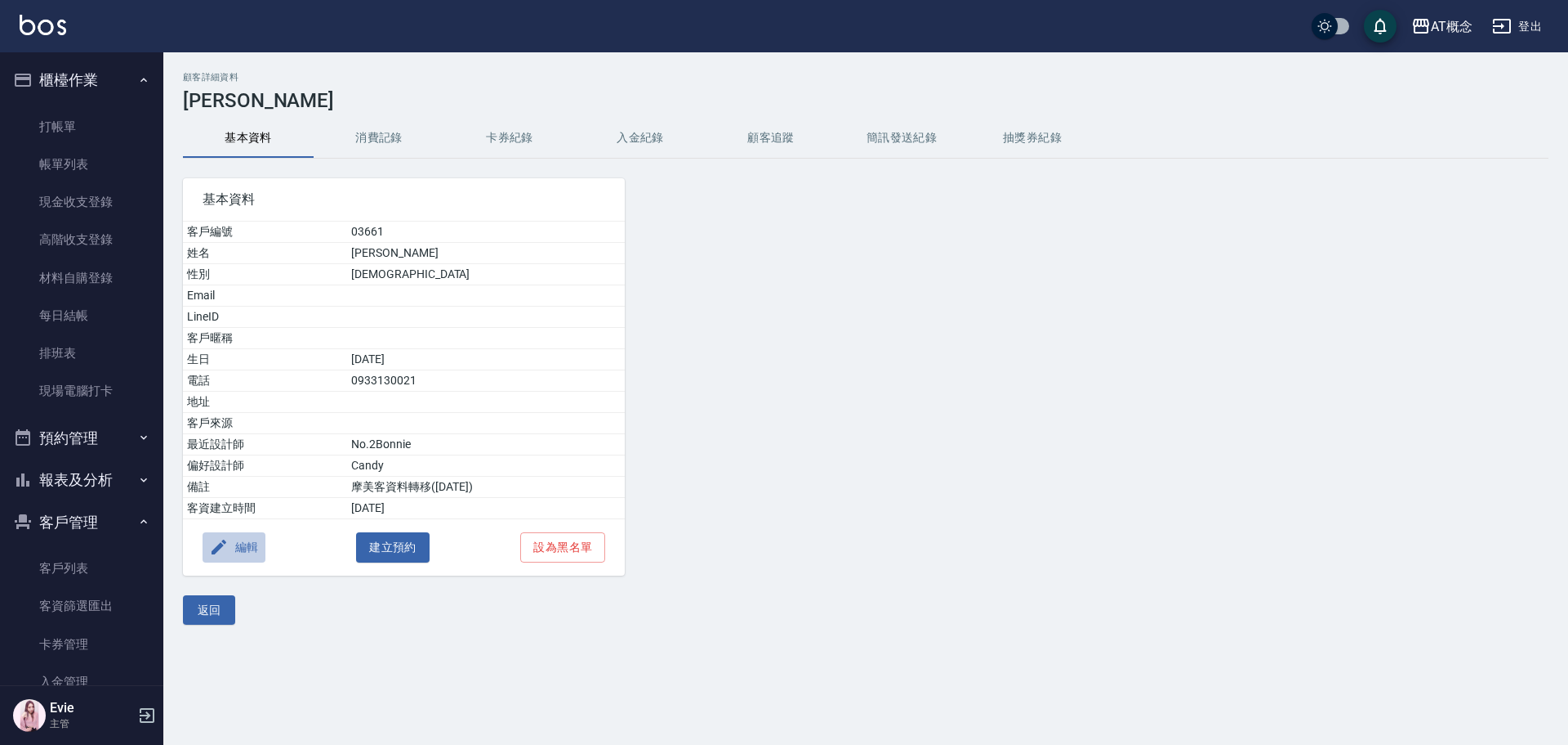
click at [251, 539] on button "編輯" at bounding box center [234, 547] width 63 height 31
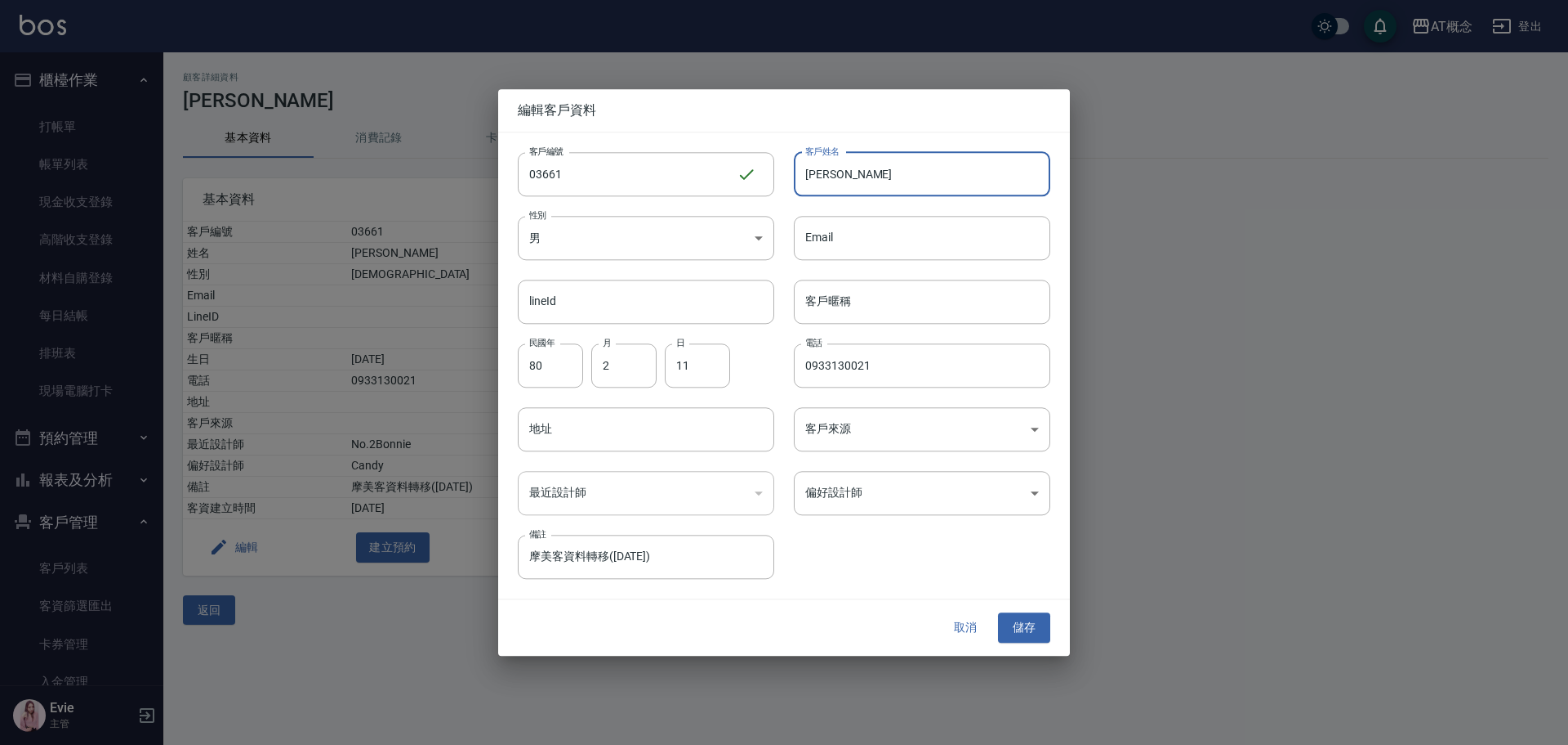
drag, startPoint x: 862, startPoint y: 168, endPoint x: 797, endPoint y: 179, distance: 65.9
click at [797, 179] on input "[PERSON_NAME]" at bounding box center [922, 173] width 256 height 44
type input "[PERSON_NAME]"
click at [882, 287] on input "客戶暱稱" at bounding box center [922, 302] width 256 height 44
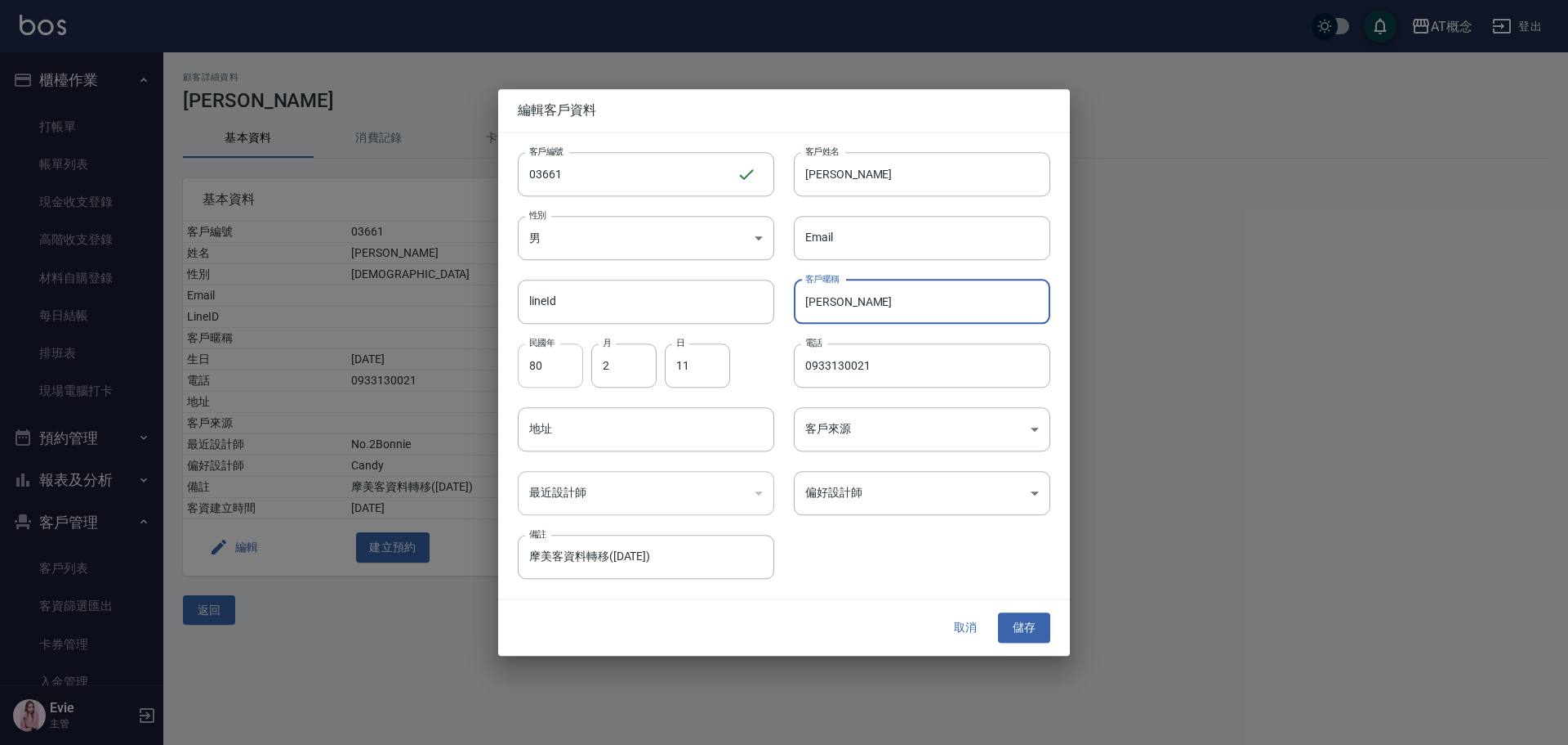
type input "[PERSON_NAME]"
type input "83"
type input "9"
type input "2"
type input "85"
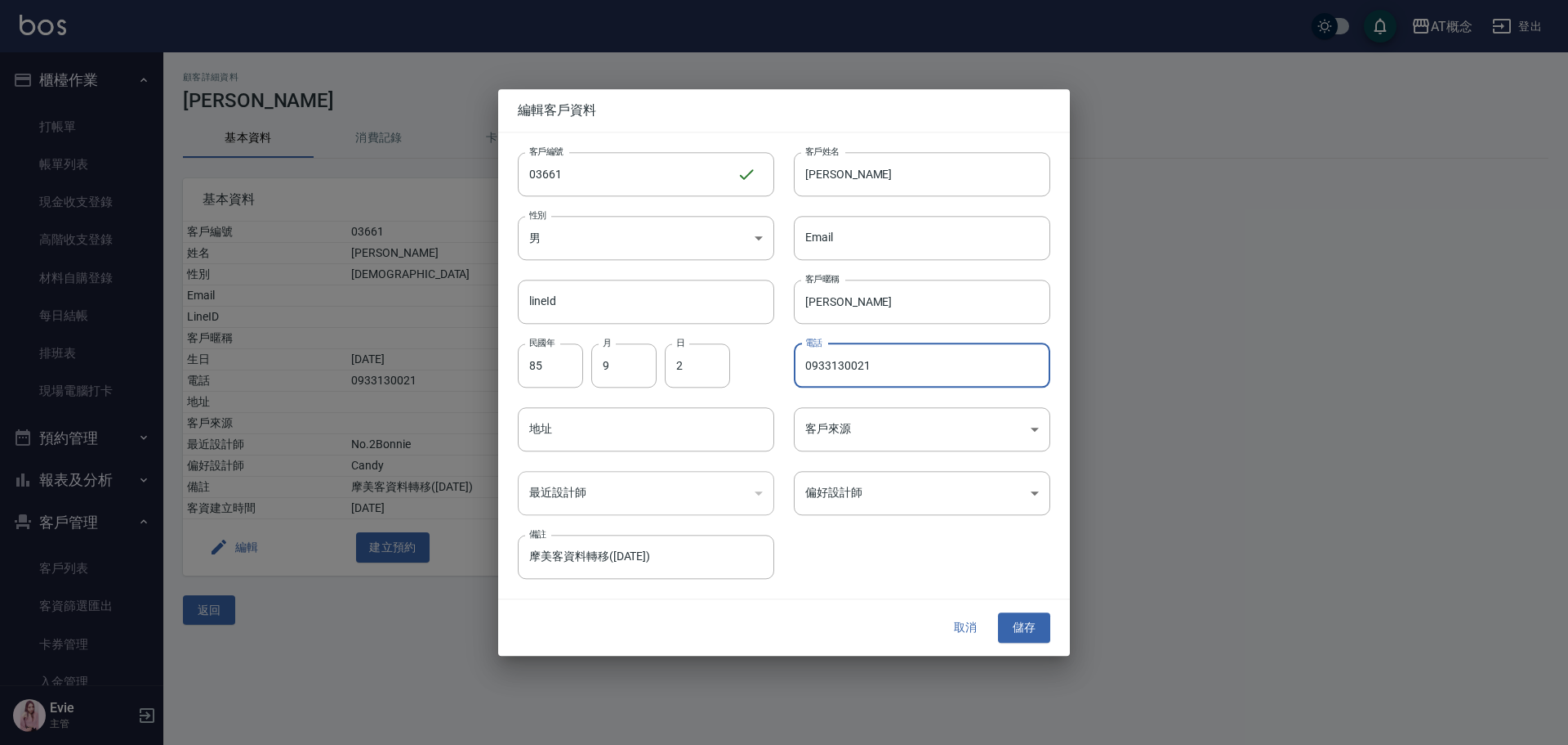
drag, startPoint x: 900, startPoint y: 371, endPoint x: 690, endPoint y: 392, distance: 211.0
click at [697, 386] on div "客戶編號 03661 ​ 客戶編號 客戶姓名 [PERSON_NAME]姓名 性別 男 [DEMOGRAPHIC_DATA] 性別 Email Email l…" at bounding box center [774, 356] width 553 height 447
type input "0907082069"
click at [847, 492] on body "AT概念 登出 櫃檯作業 打帳單 帳單列表 現金收支登錄 高階收支登錄 材料自購登錄 每日結帳 排班表 現場電腦打卡 預約管理 預約管理 單日預約紀錄 單週預…" at bounding box center [784, 372] width 1568 height 745
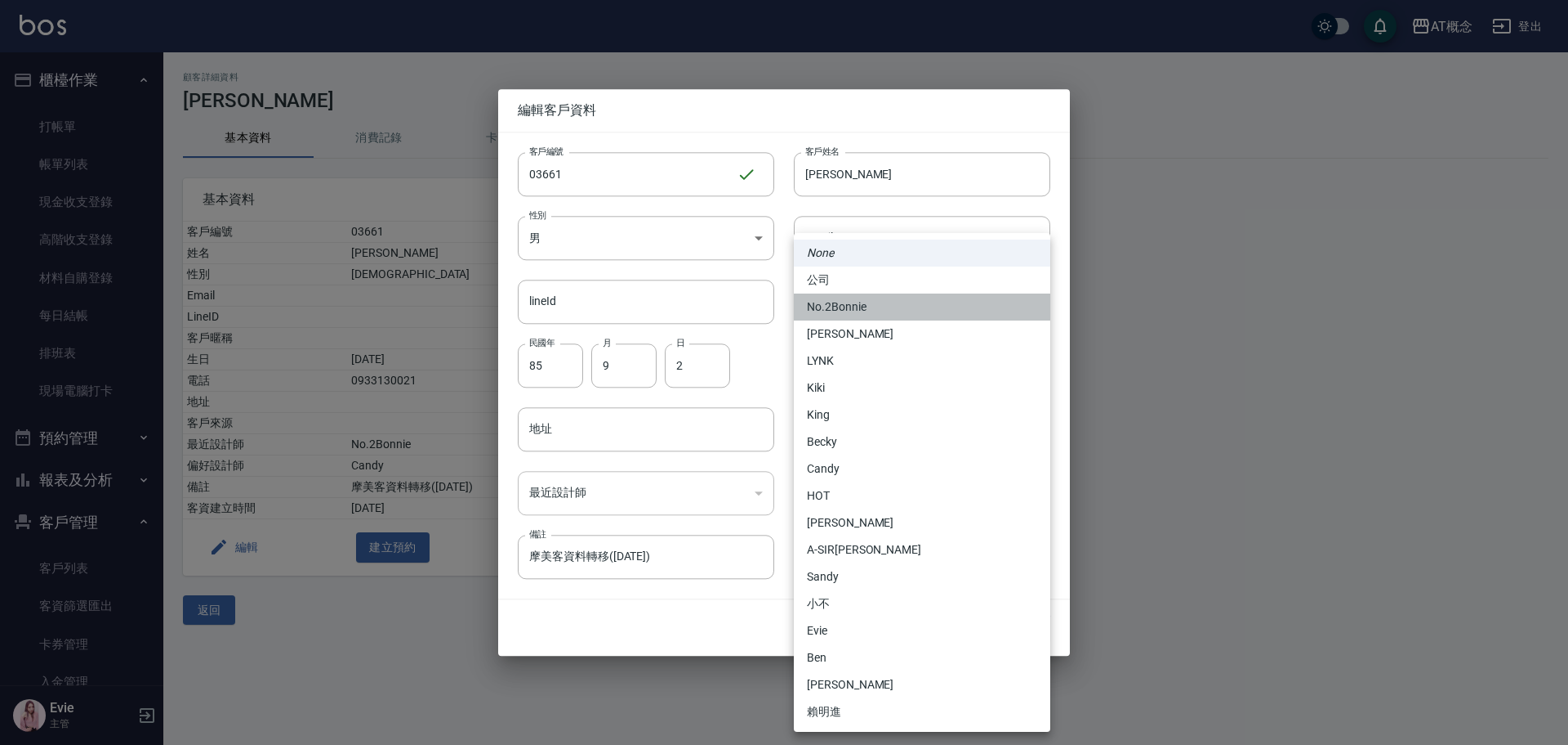
click at [855, 311] on li "No.2Bonnie" at bounding box center [922, 306] width 256 height 27
type input "20abcae0-810e-448a-b26a-bcbab897de4d"
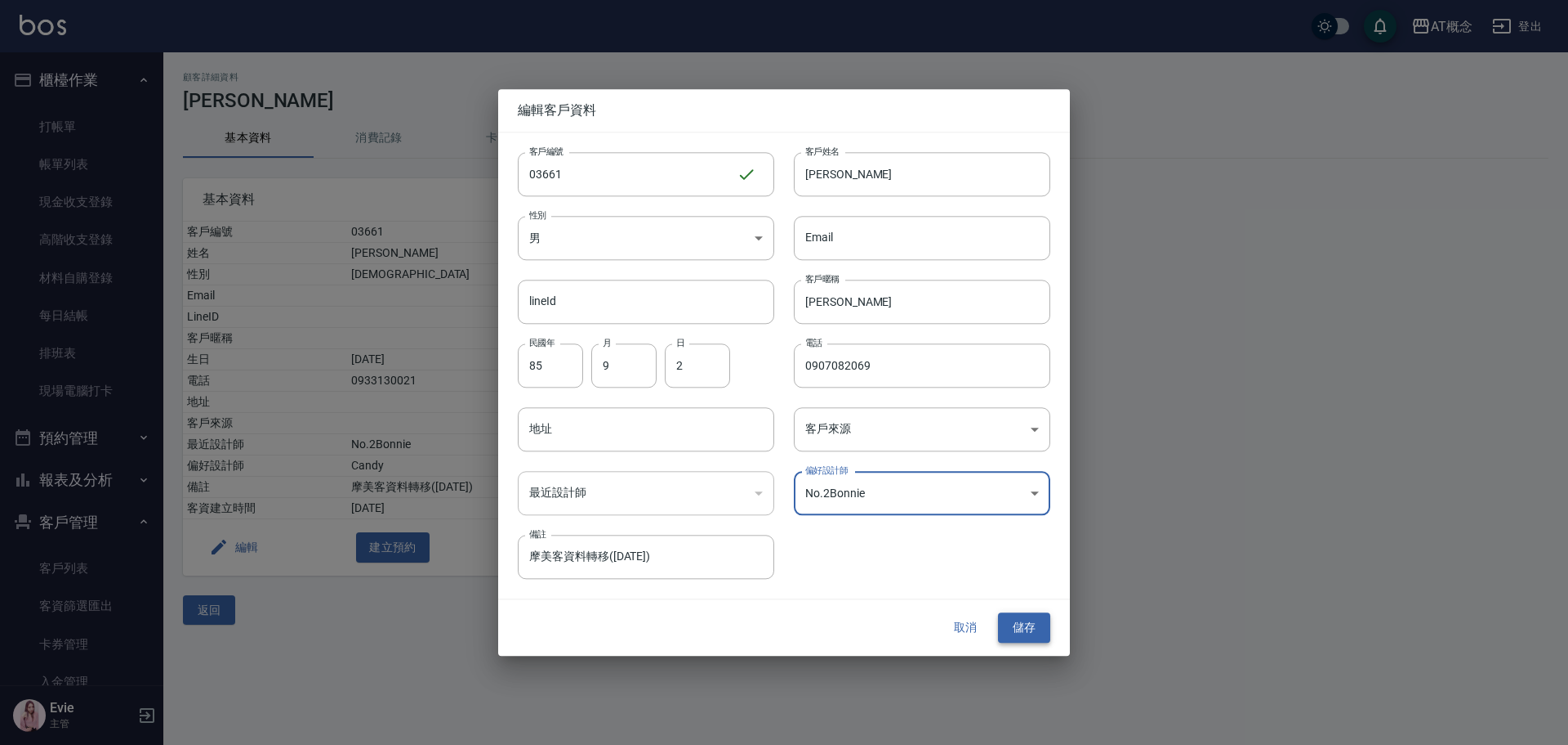
click at [1034, 625] on button "儲存" at bounding box center [1023, 628] width 52 height 31
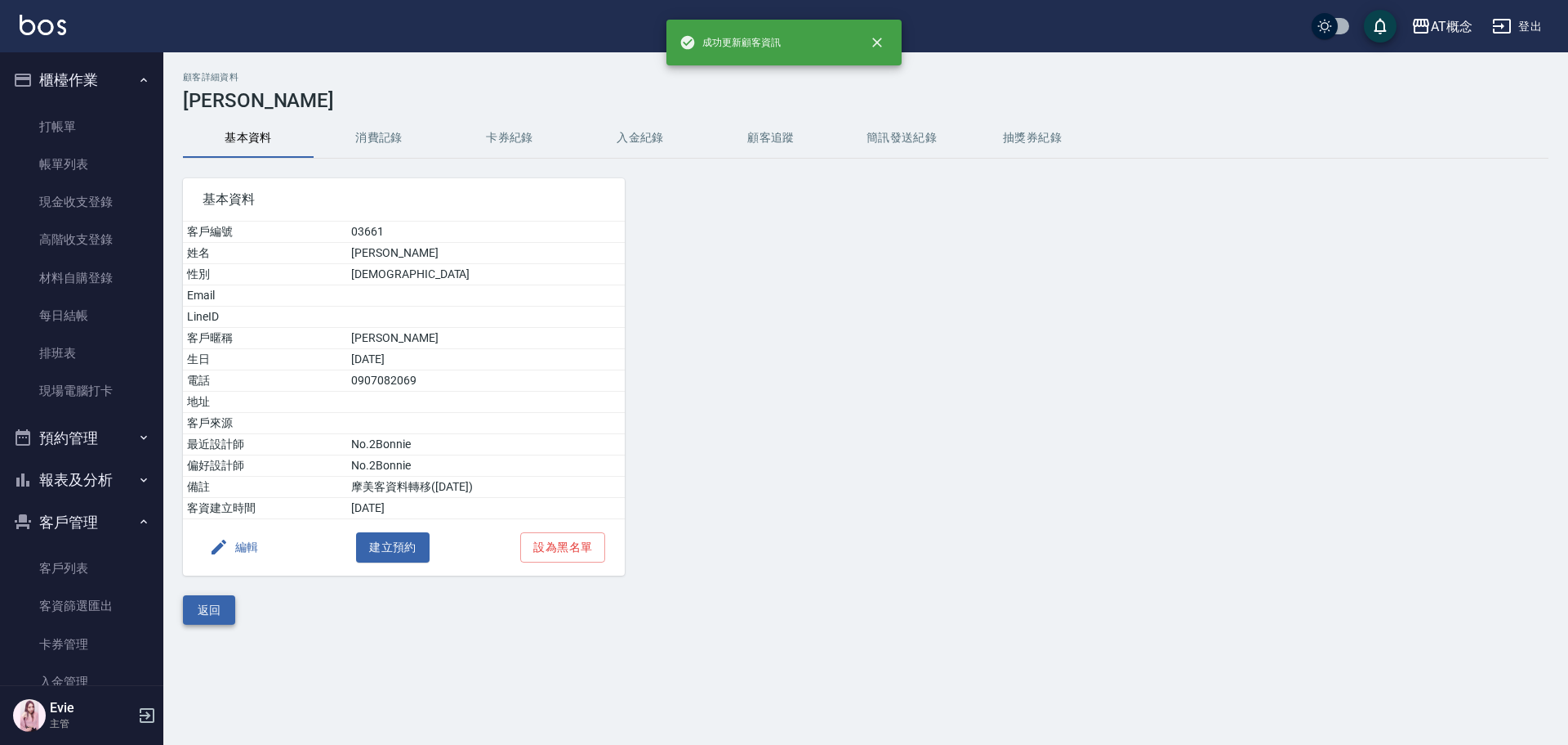
click at [218, 613] on button "返回" at bounding box center [209, 610] width 52 height 31
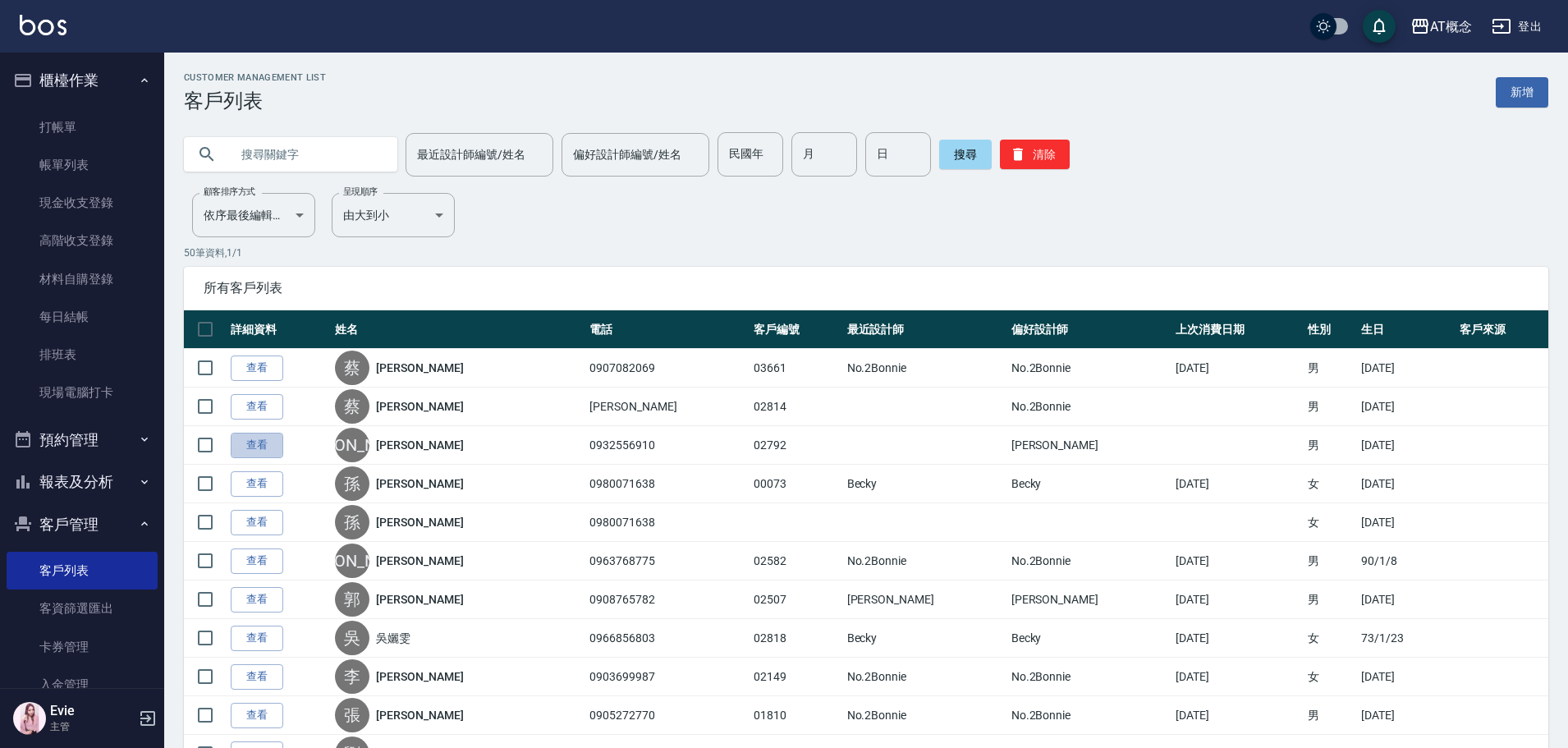
click at [253, 446] on link "查看" at bounding box center [256, 445] width 52 height 26
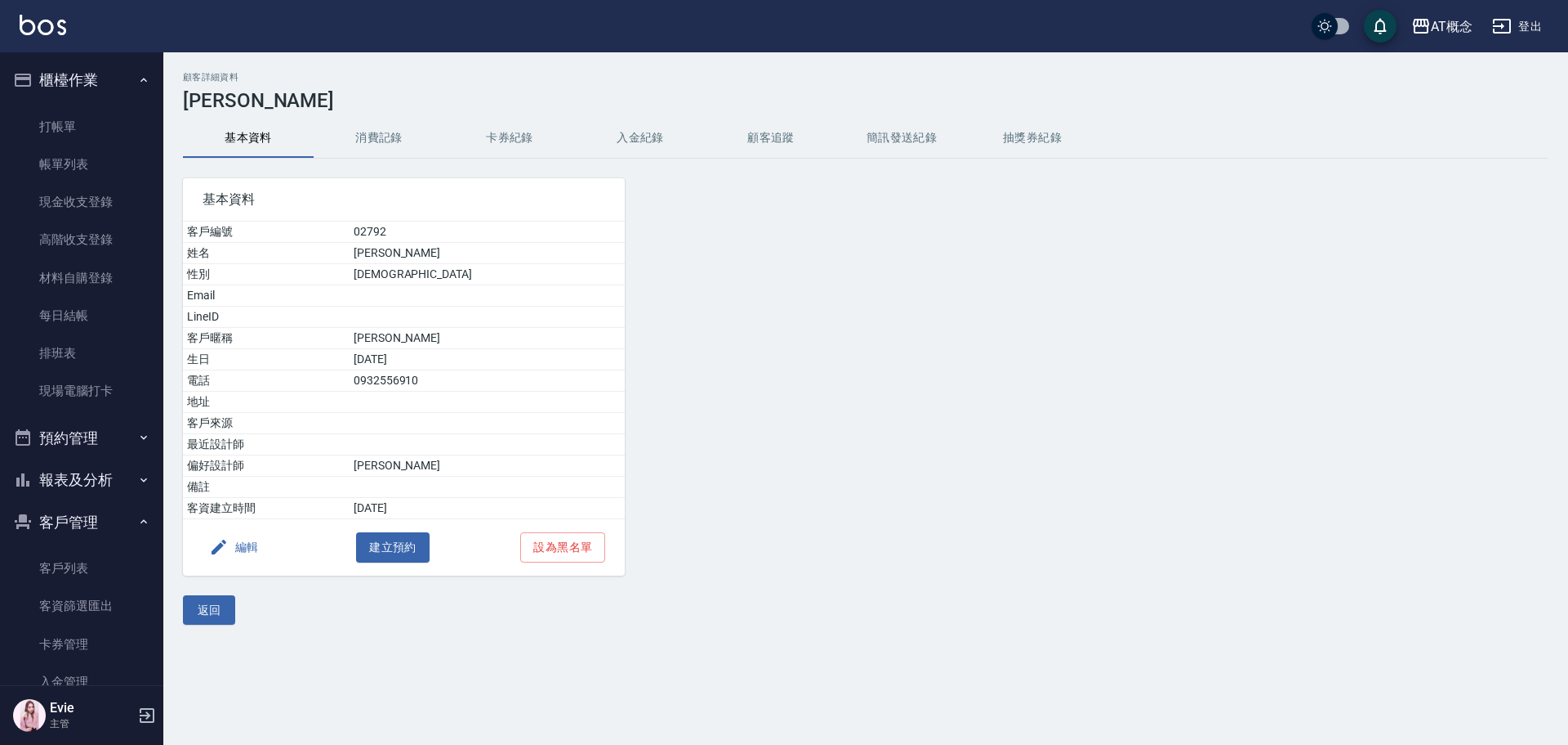
click at [239, 551] on button "編輯" at bounding box center [234, 547] width 63 height 31
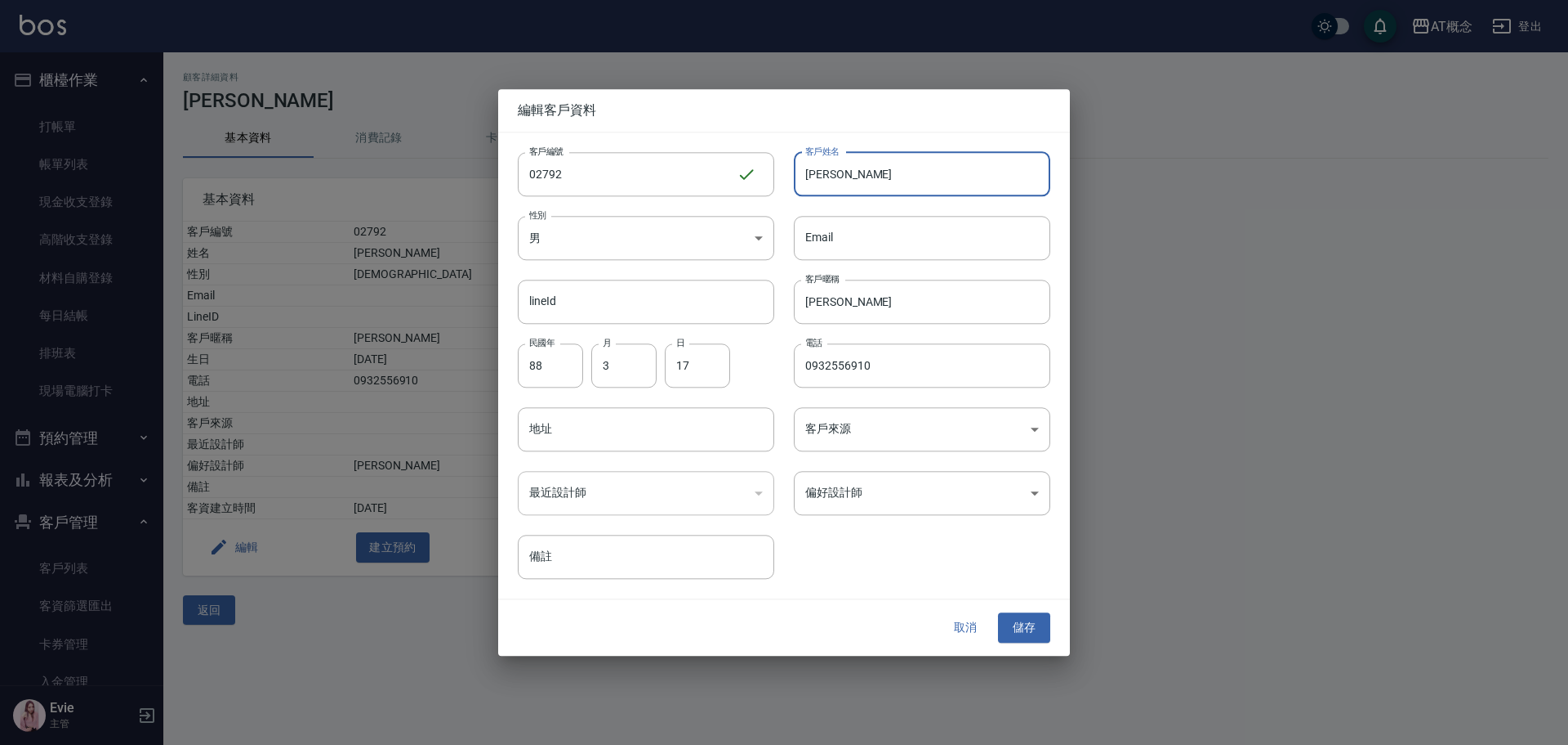
click at [904, 176] on input "[PERSON_NAME]" at bounding box center [922, 173] width 256 height 44
type input "[PERSON_NAME]"
click at [881, 311] on input "[PERSON_NAME]" at bounding box center [922, 302] width 256 height 44
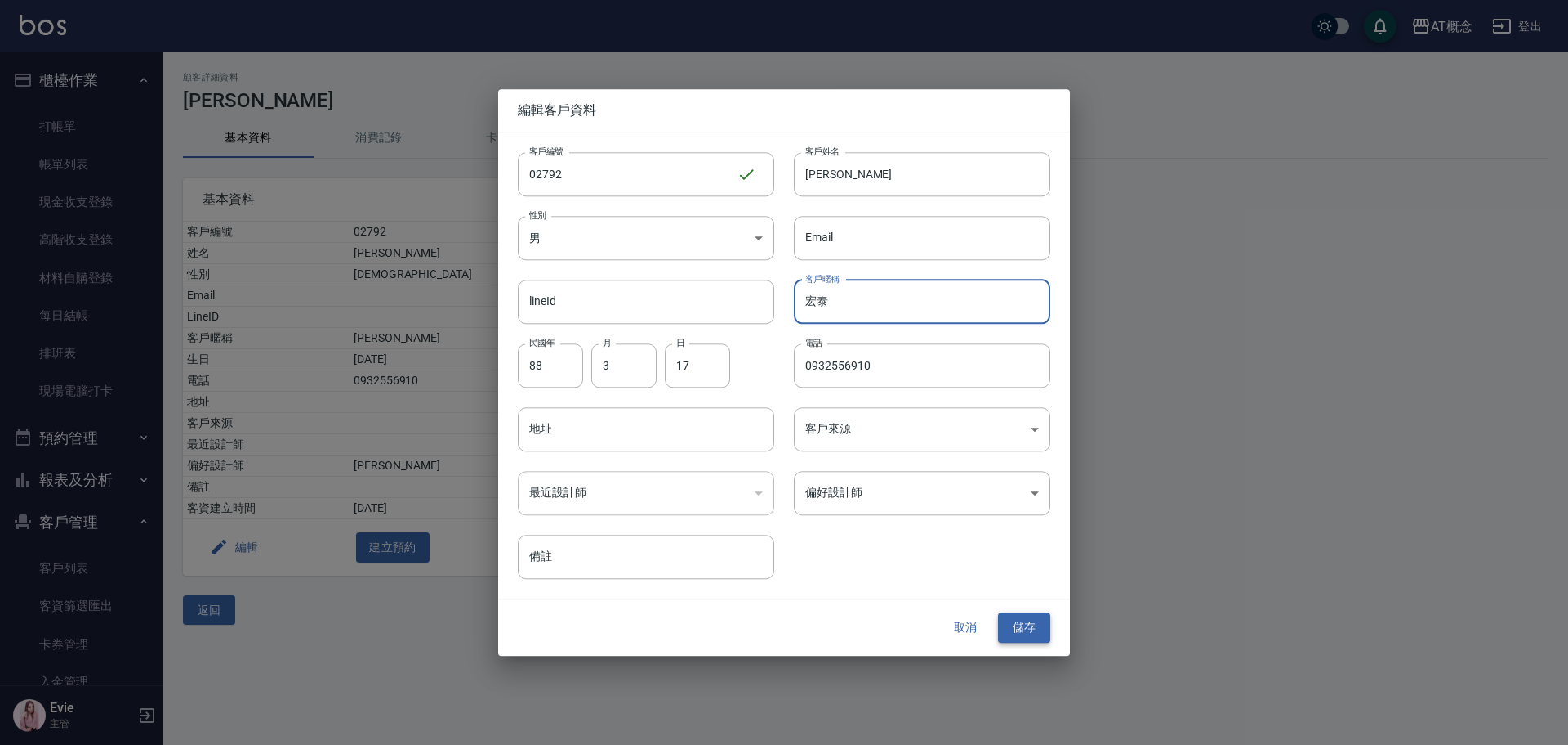
type input "宏泰"
click at [1024, 627] on button "儲存" at bounding box center [1023, 628] width 52 height 31
